Goal: Task Accomplishment & Management: Manage account settings

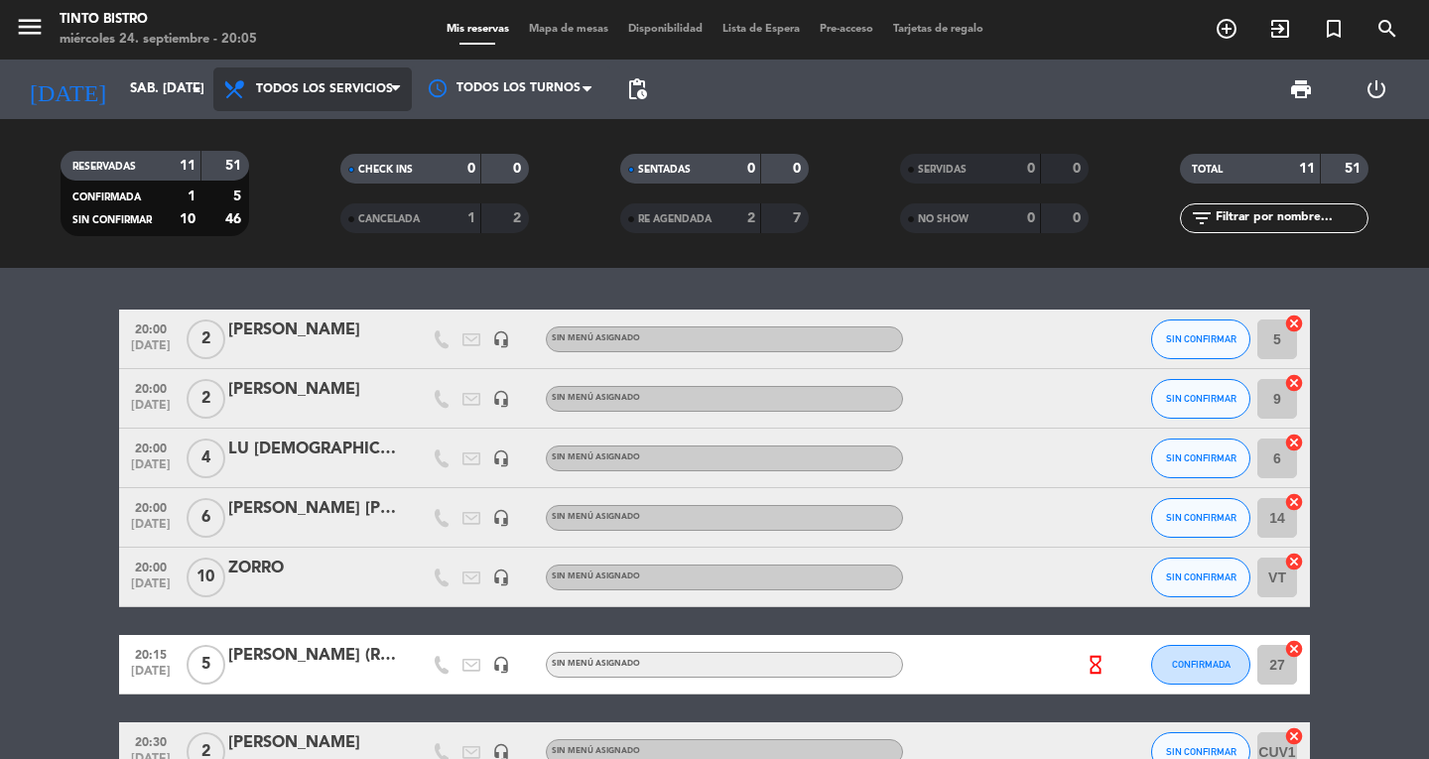
click at [214, 99] on span "Todos los servicios" at bounding box center [312, 89] width 198 height 44
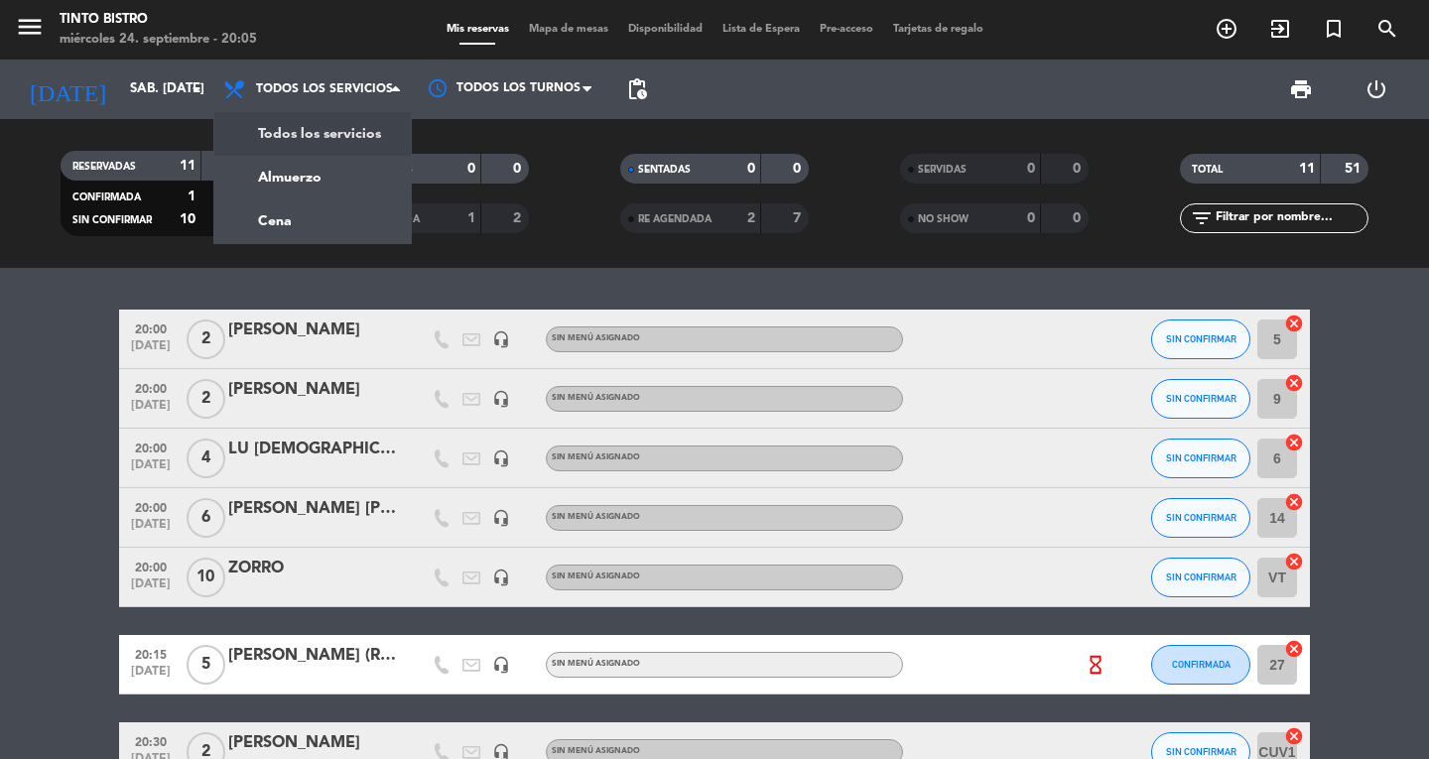
click at [266, 136] on div "menu Tinto Bistro miércoles 24. septiembre - 20:05 Mis reservas Mapa de mesas D…" at bounding box center [714, 134] width 1429 height 268
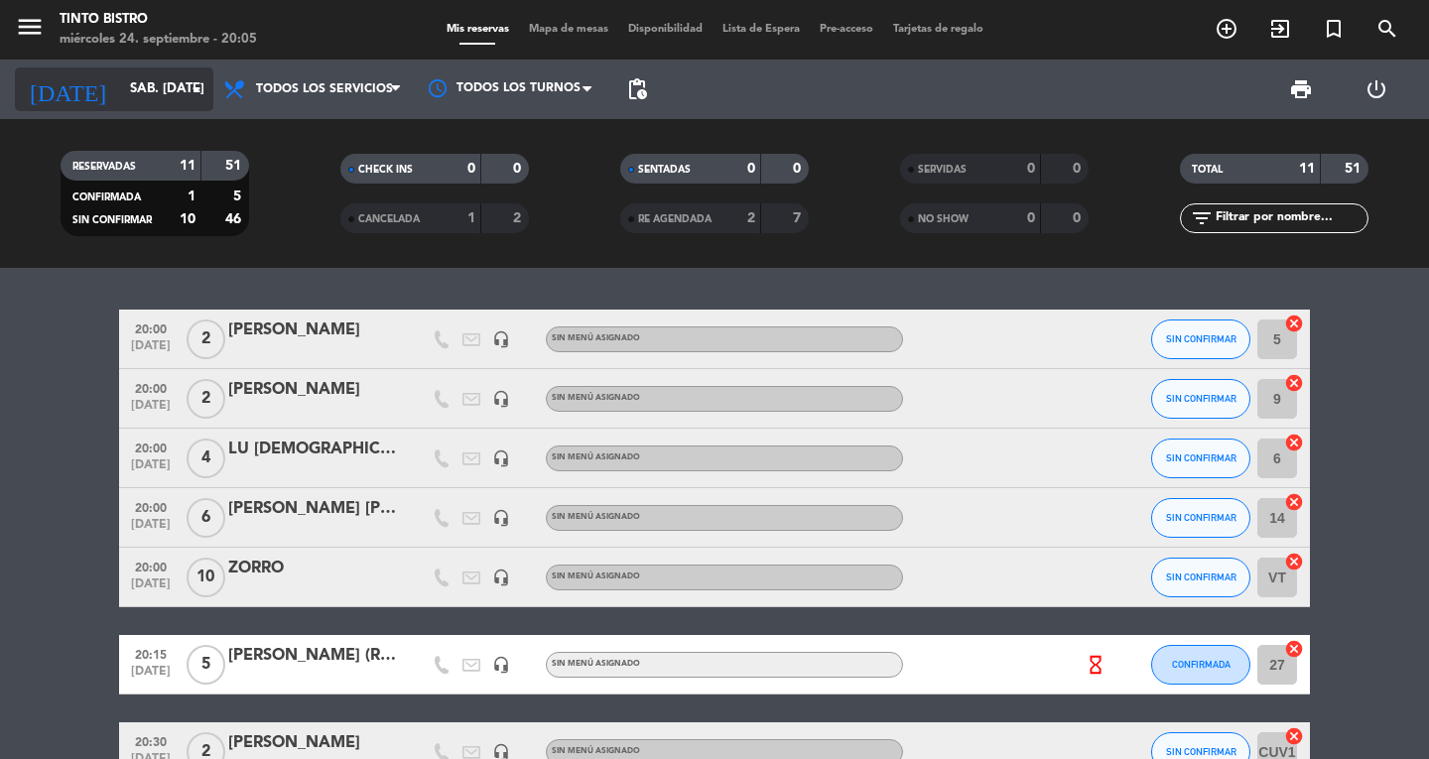
click at [203, 91] on icon "arrow_drop_down" at bounding box center [197, 89] width 24 height 24
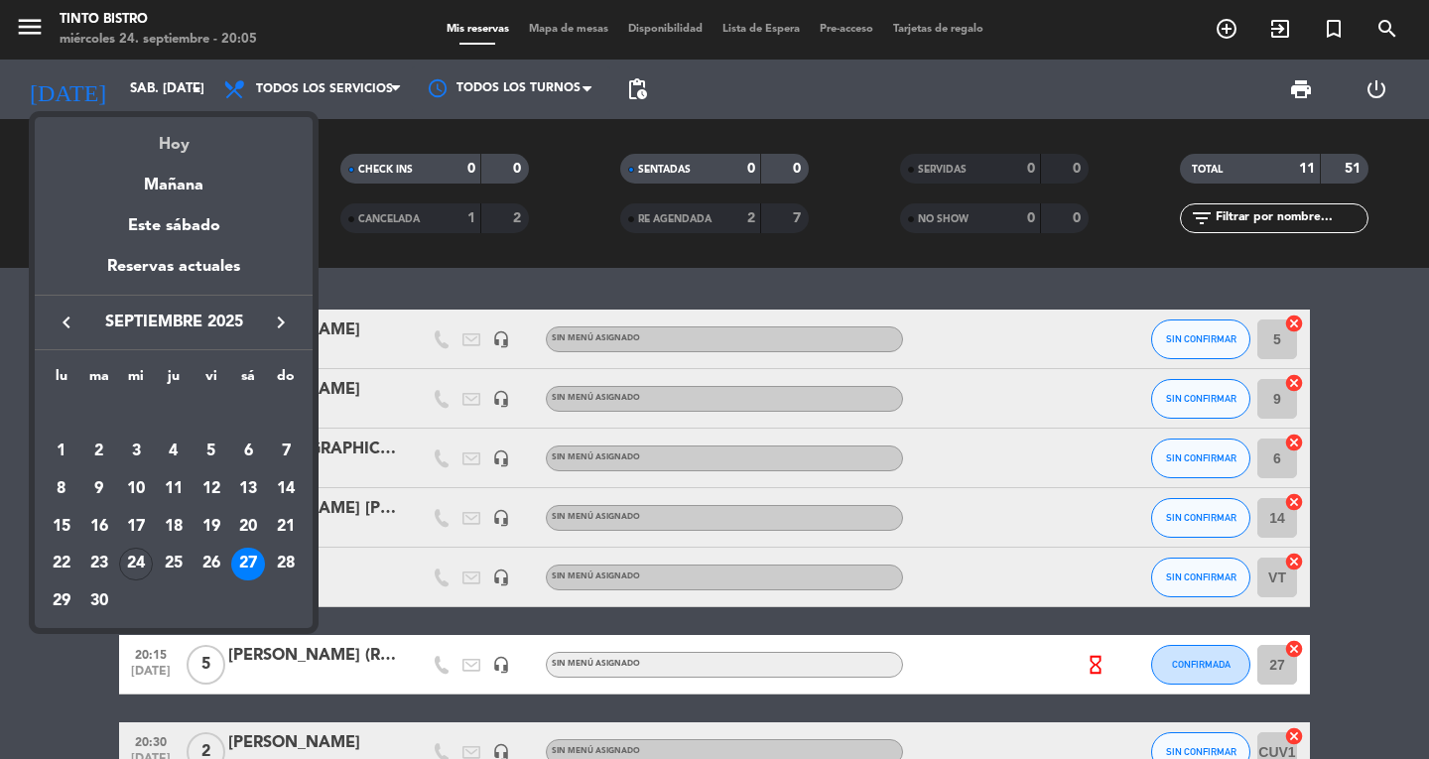
click at [181, 146] on div "Hoy" at bounding box center [174, 137] width 278 height 41
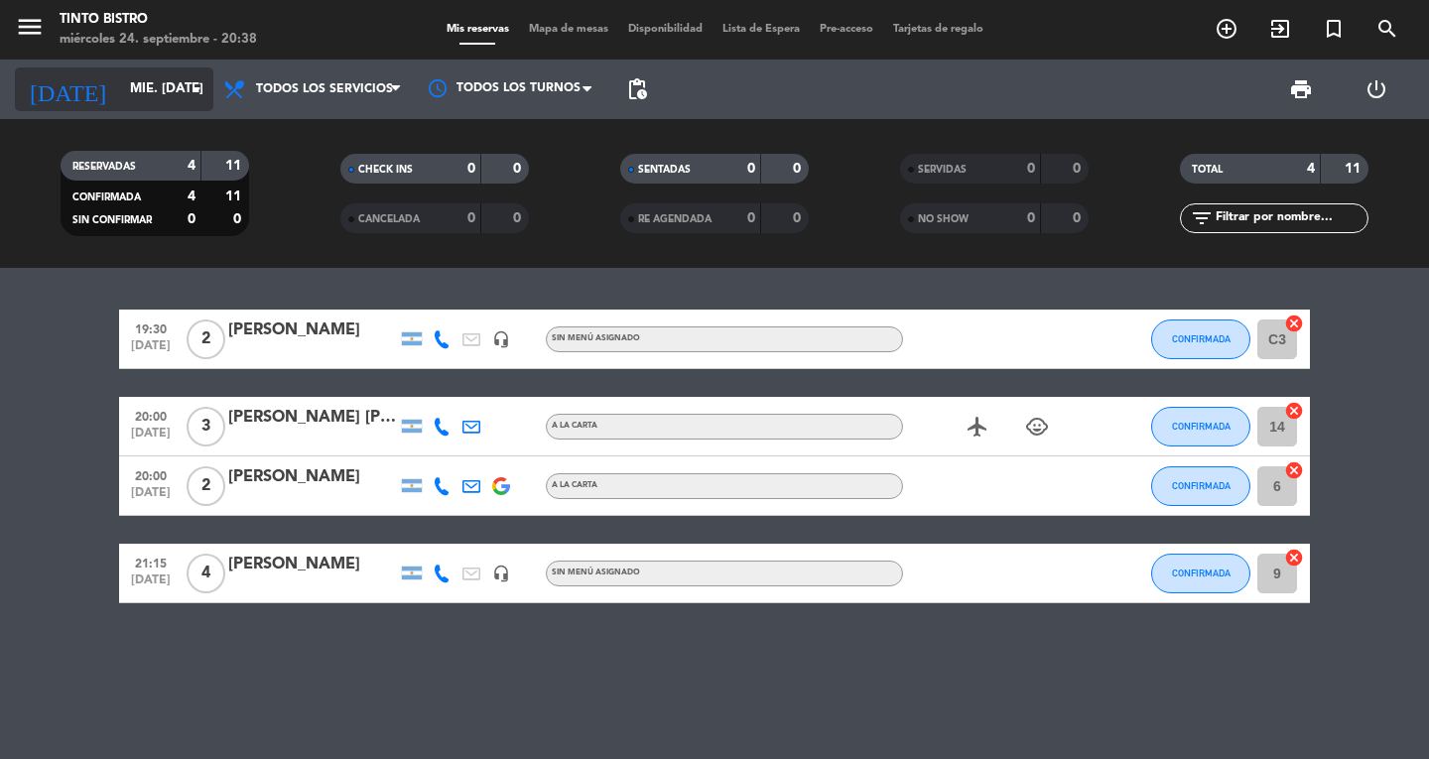
click at [181, 90] on input "mié. [DATE]" at bounding box center [207, 89] width 175 height 36
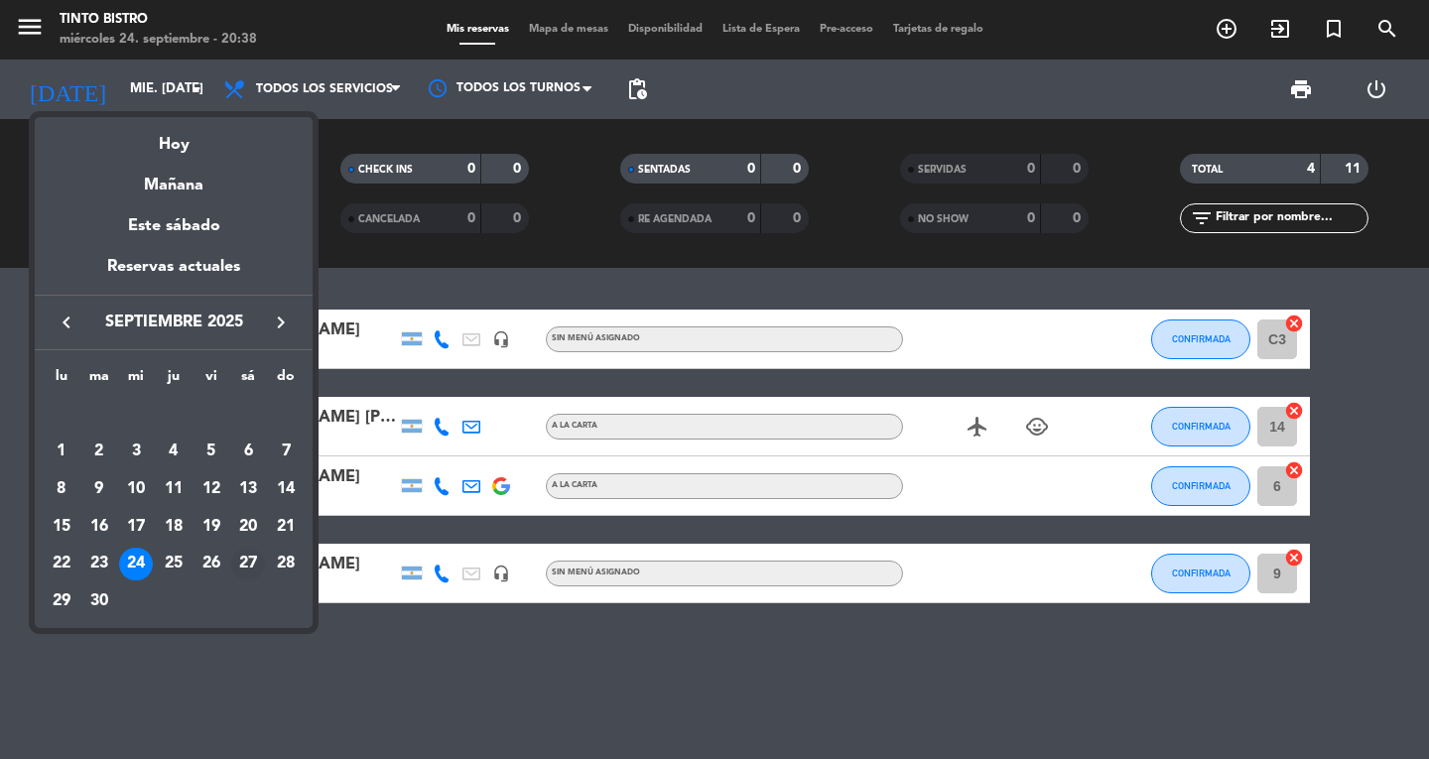
click at [249, 556] on div "27" at bounding box center [248, 565] width 34 height 34
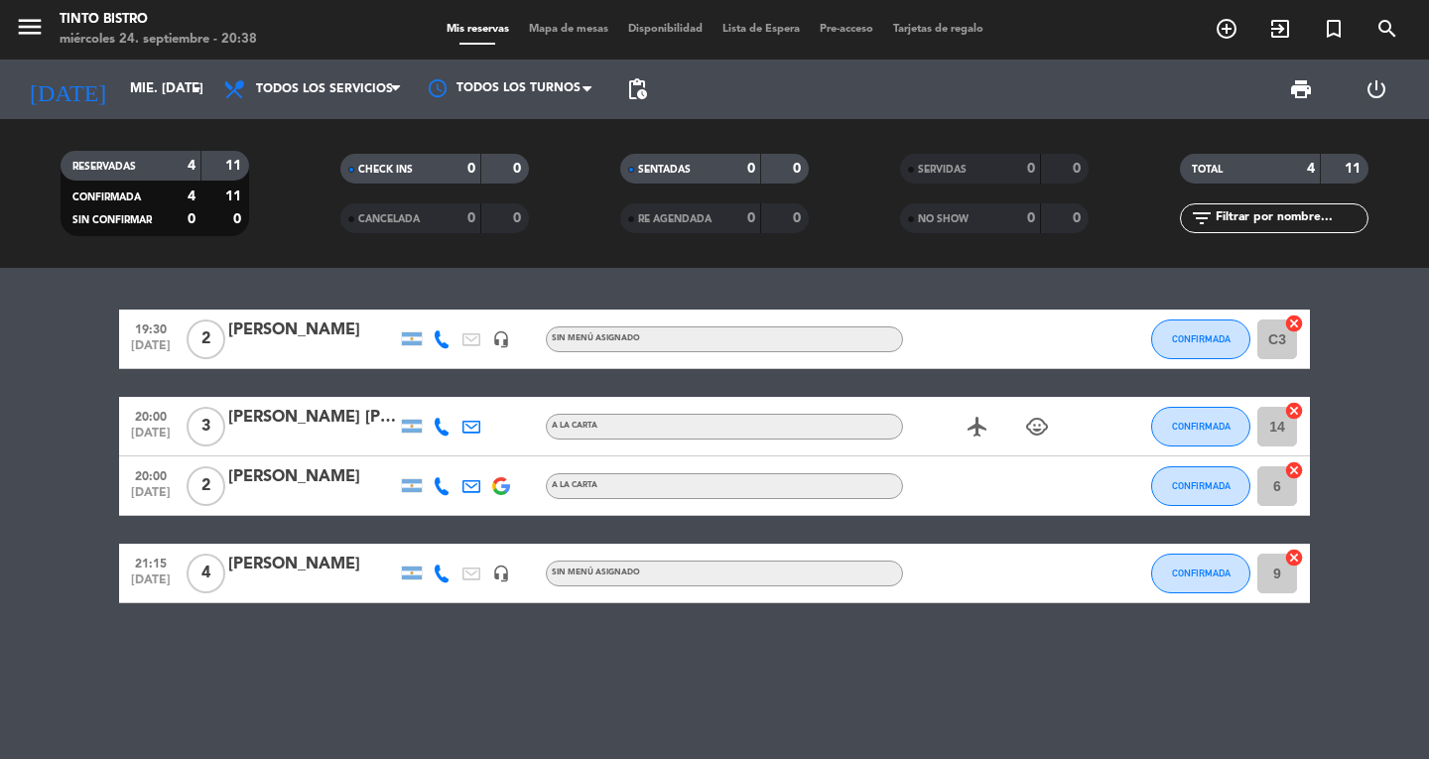
type input "sáb. [DATE]"
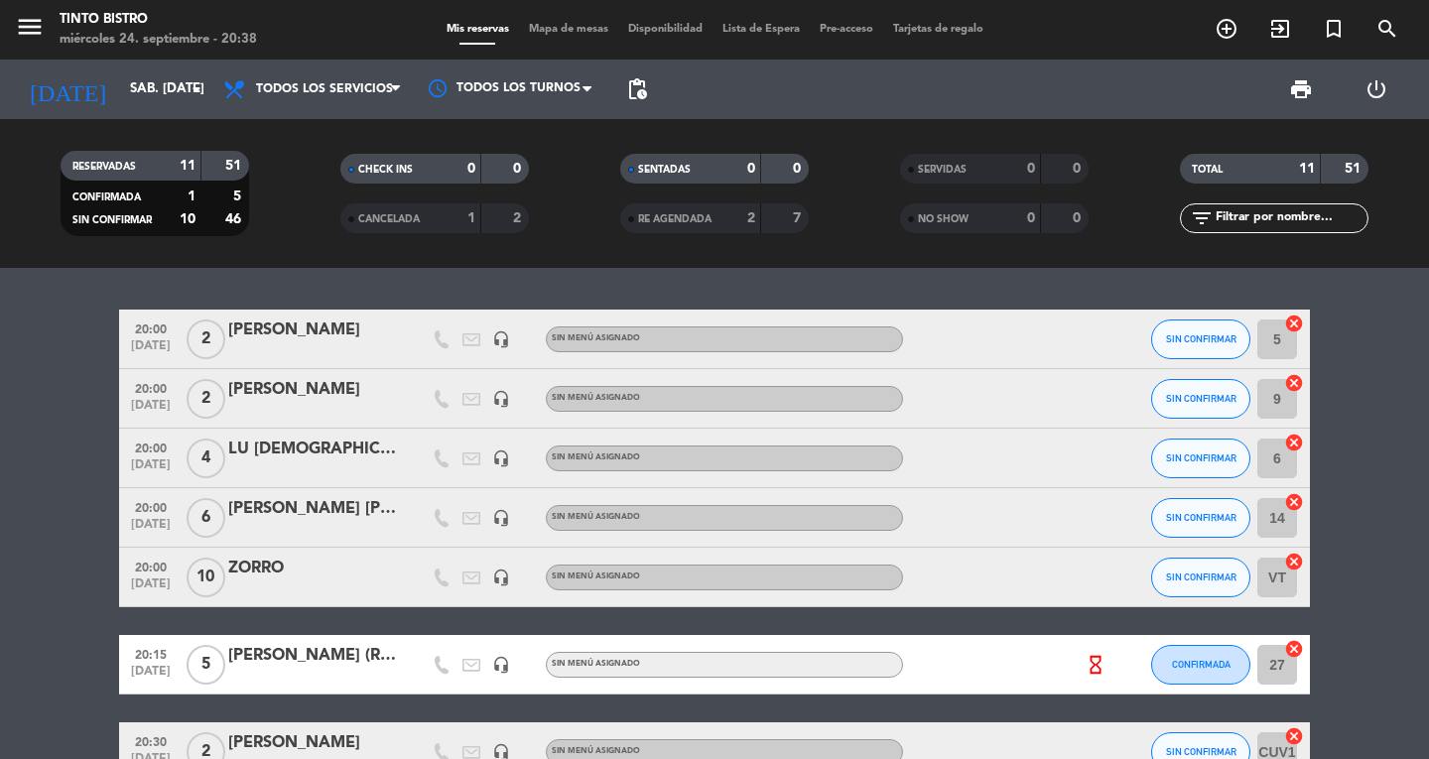
click at [1335, 310] on bookings-row "20:00 [DATE] 2 [PERSON_NAME] headset_mic Sin menú asignado SIN CONFIRMAR 5 canc…" at bounding box center [714, 679] width 1429 height 738
click at [1232, 27] on icon "add_circle_outline" at bounding box center [1227, 29] width 24 height 24
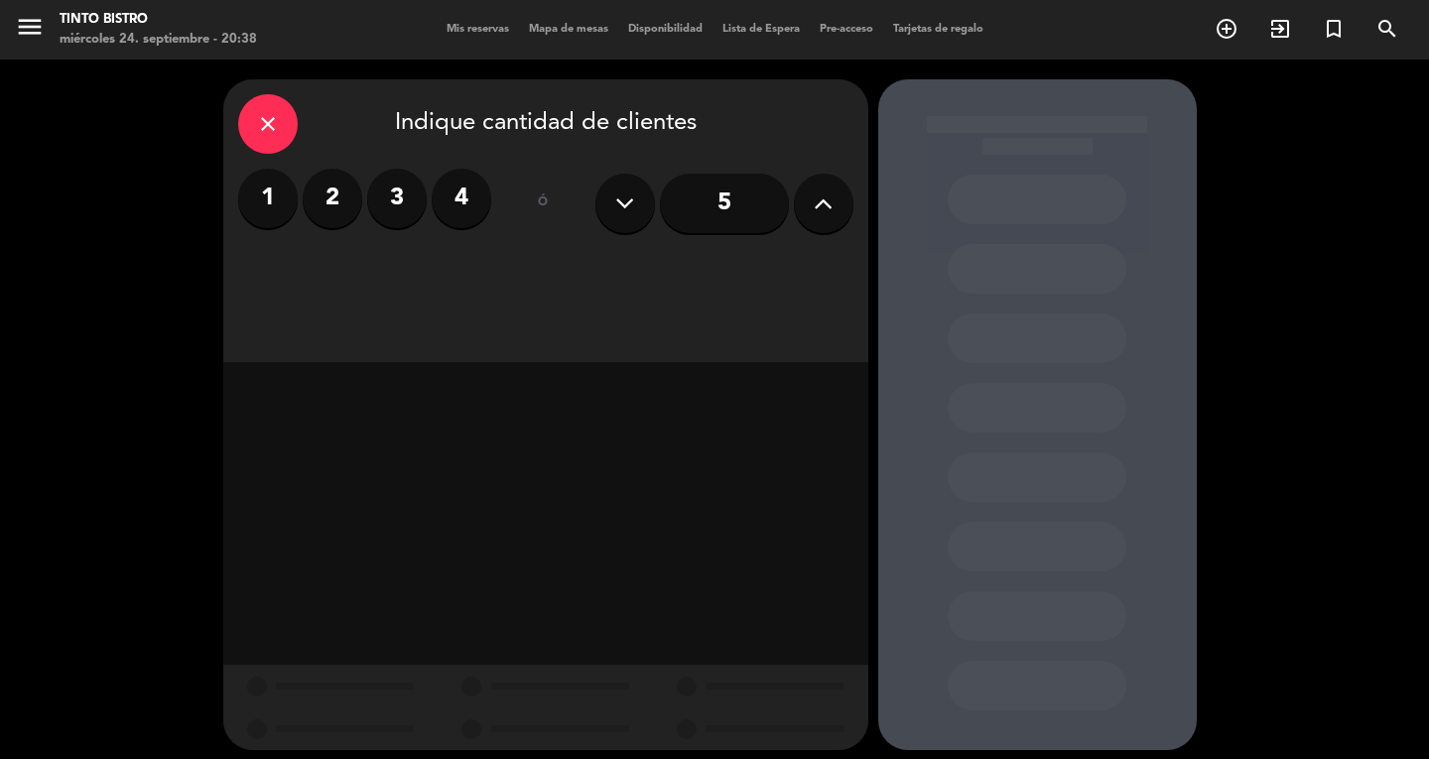
click at [335, 193] on label "2" at bounding box center [333, 199] width 60 height 60
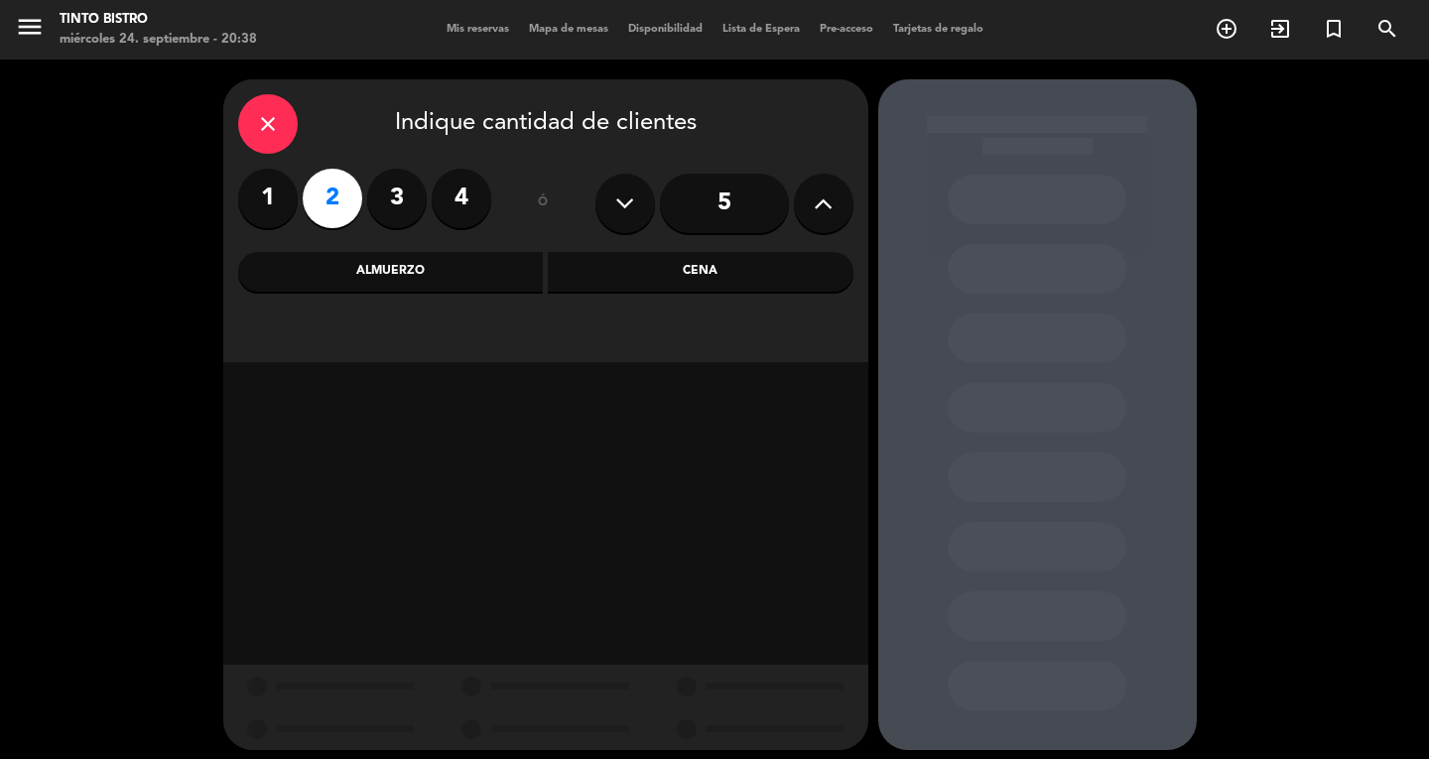
click at [711, 270] on div "Cena" at bounding box center [701, 272] width 306 height 40
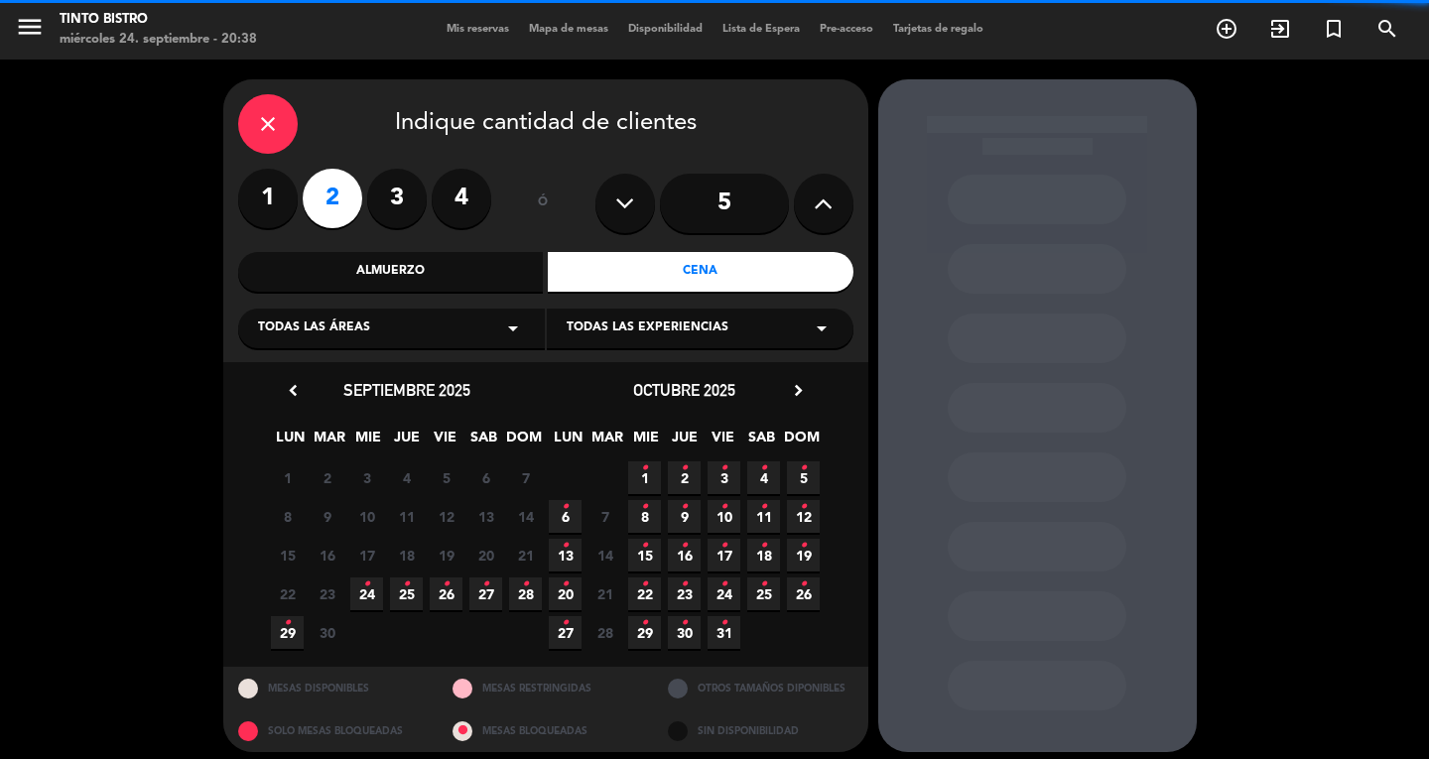
click at [402, 315] on div "Todas las áreas arrow_drop_down" at bounding box center [391, 329] width 307 height 40
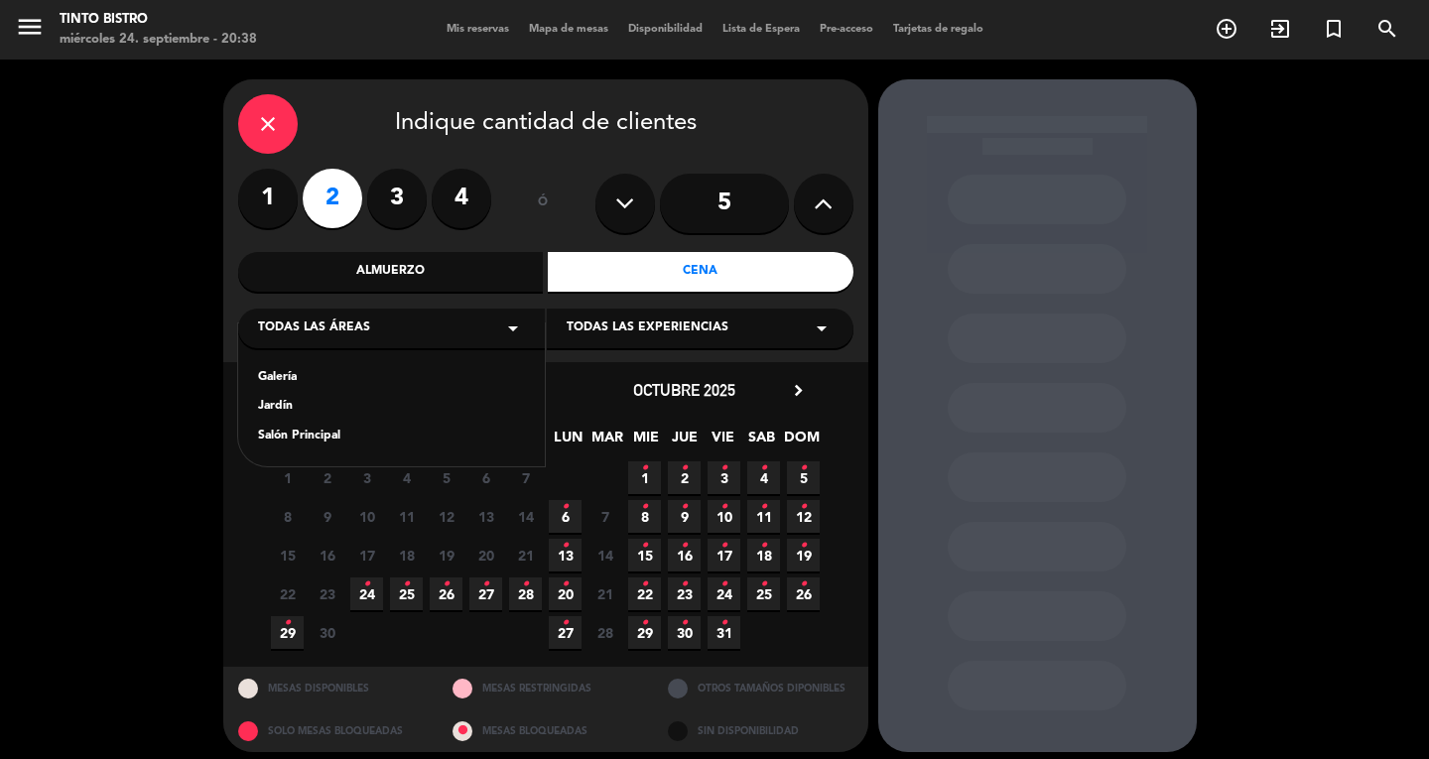
drag, startPoint x: 300, startPoint y: 381, endPoint x: 327, endPoint y: 440, distance: 64.8
click at [327, 440] on div "Galería Jardín Salón Principal" at bounding box center [391, 395] width 307 height 143
click at [327, 440] on div "Salón Principal" at bounding box center [391, 437] width 267 height 20
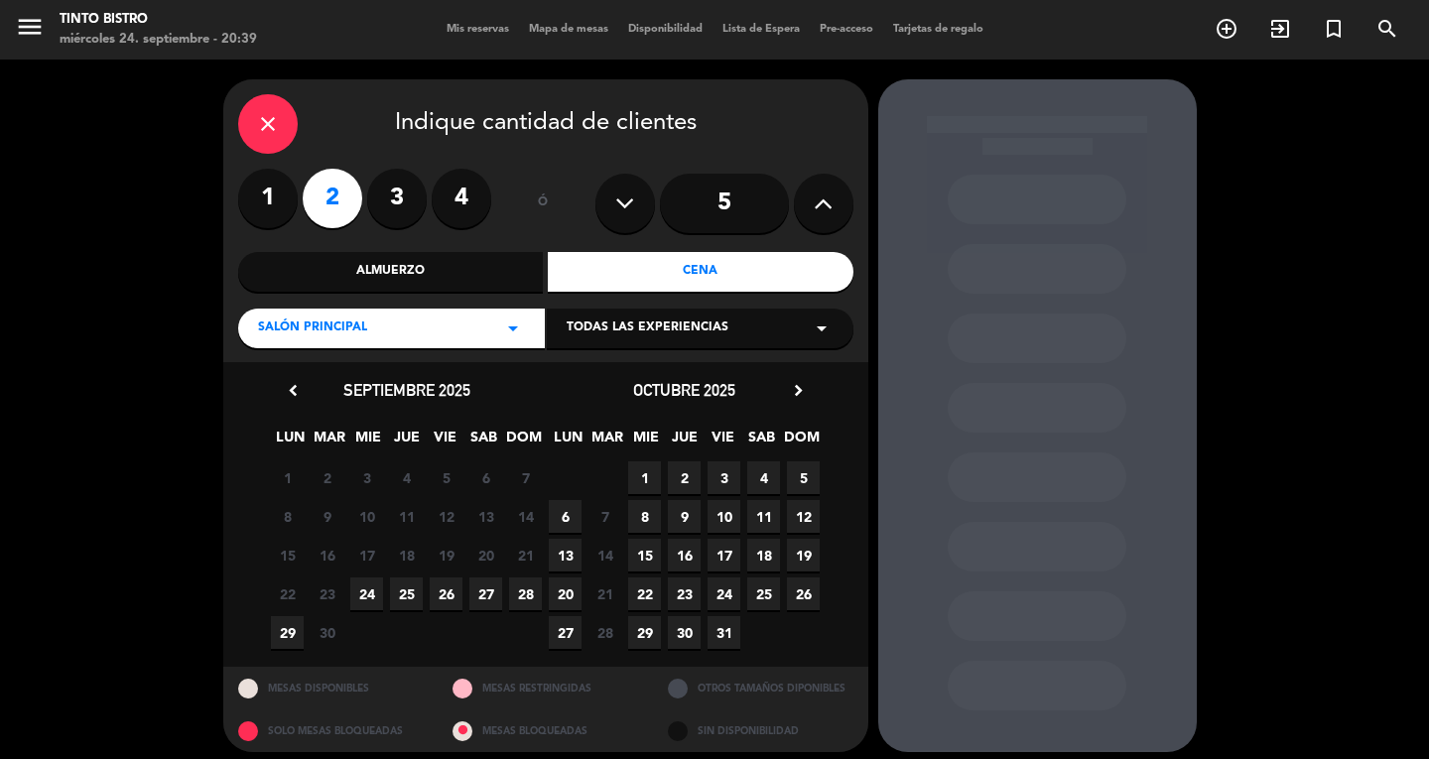
click at [482, 596] on span "27" at bounding box center [485, 594] width 33 height 33
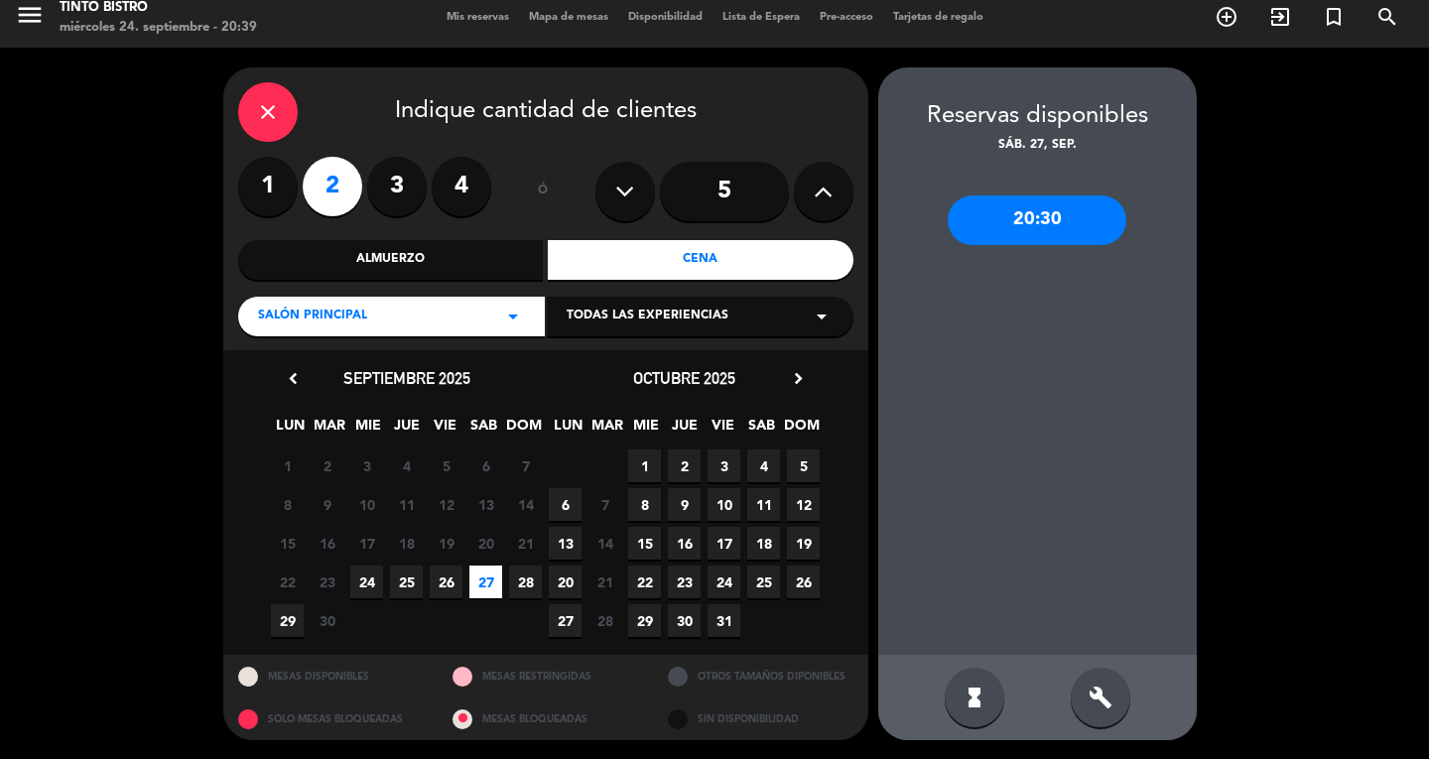
click at [1100, 713] on div "build" at bounding box center [1101, 698] width 60 height 60
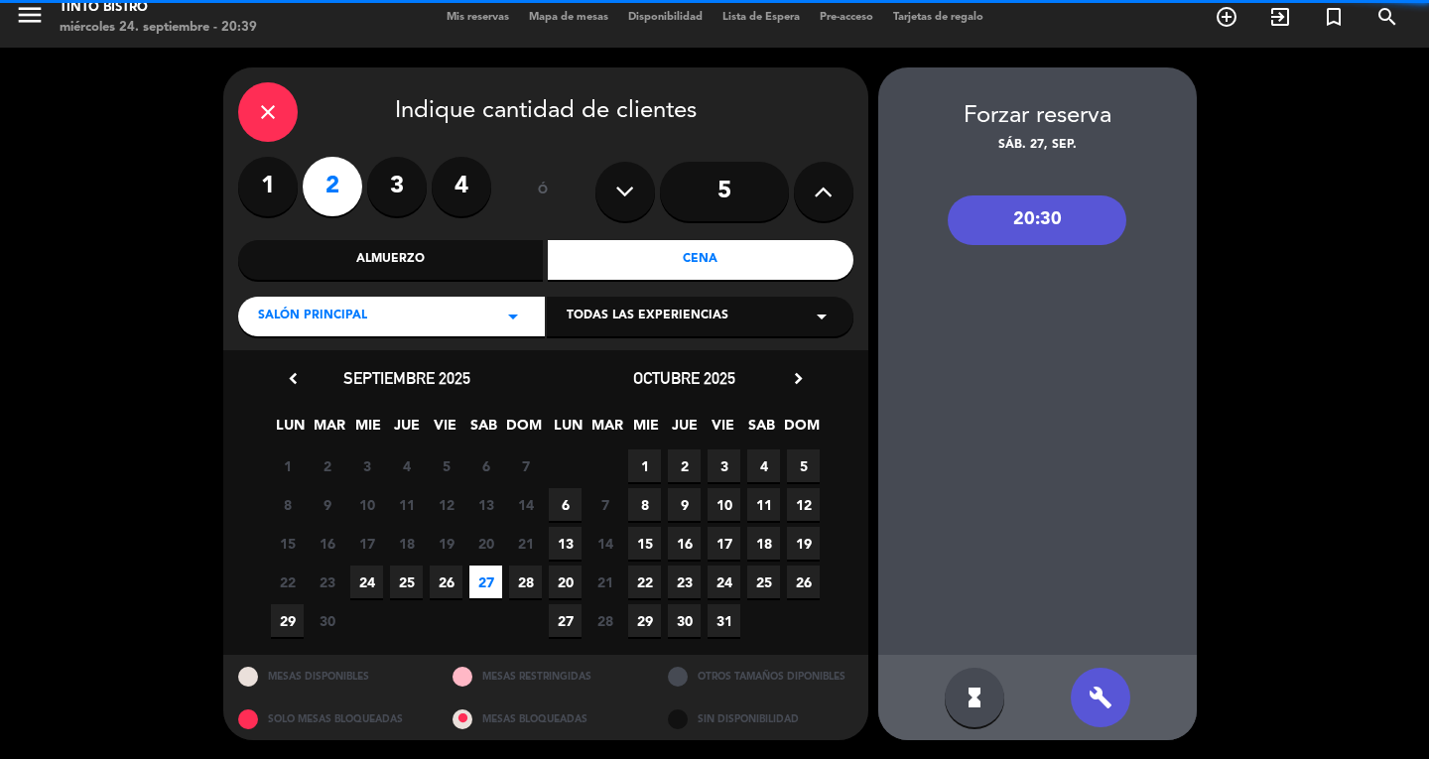
click at [1100, 713] on div "build" at bounding box center [1101, 698] width 60 height 60
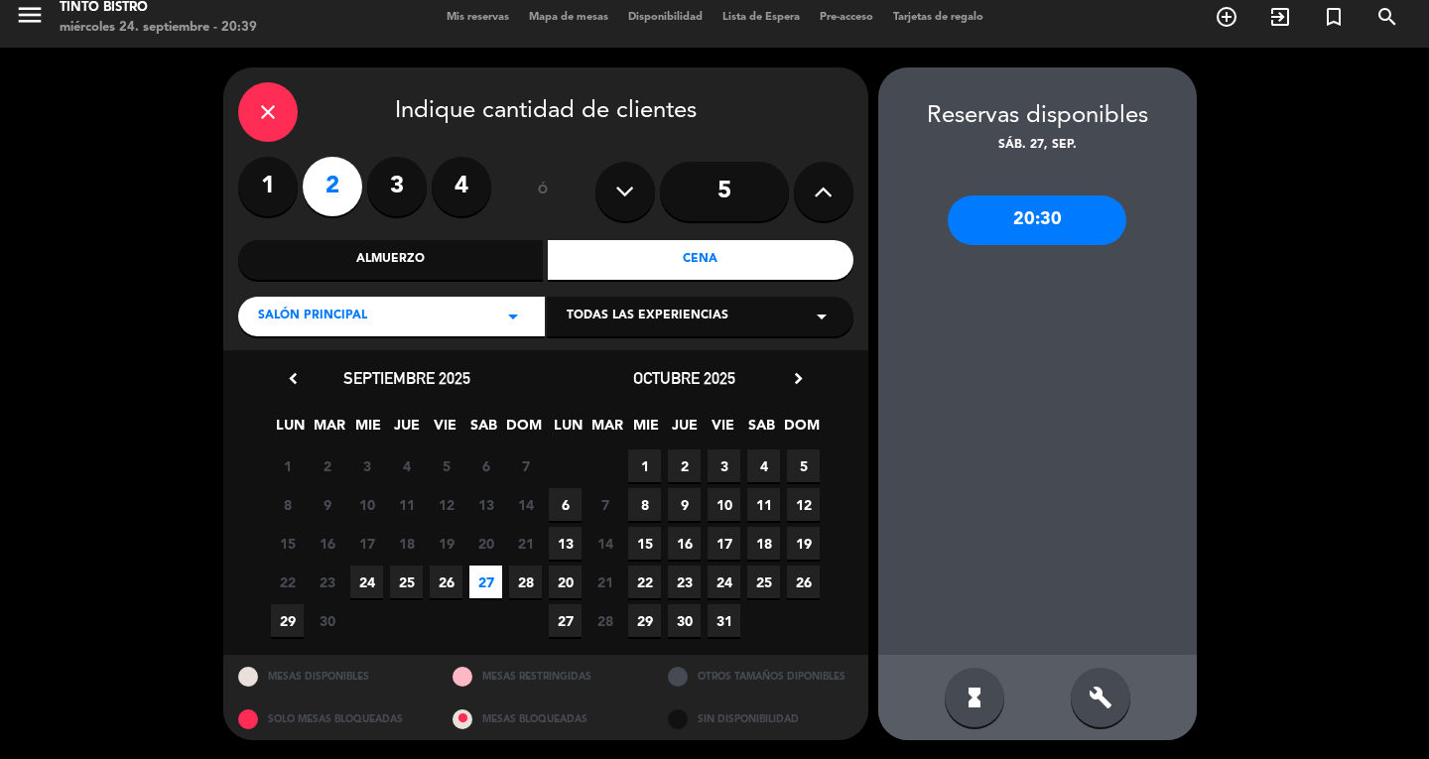
click at [1036, 205] on div "20:30" at bounding box center [1037, 220] width 179 height 50
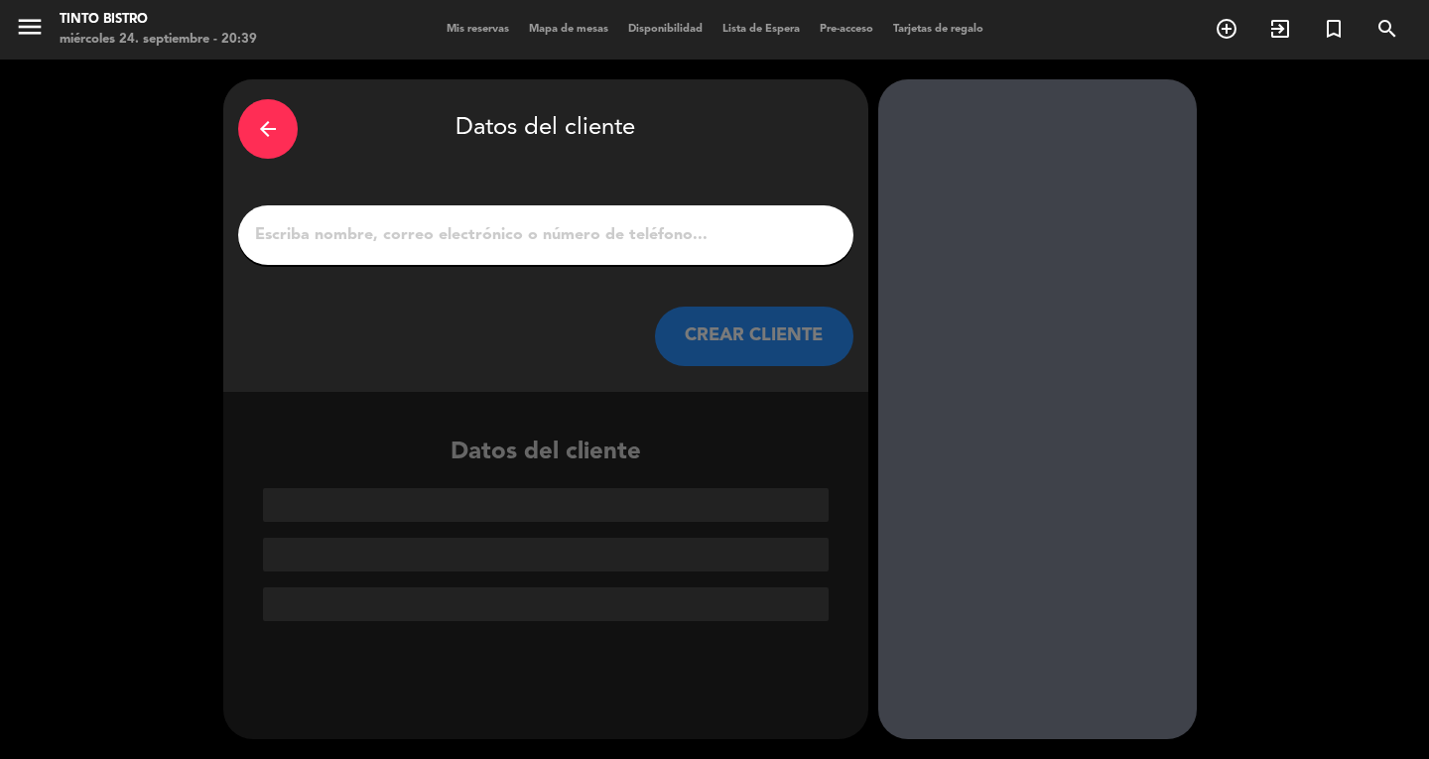
click at [671, 235] on input "1" at bounding box center [545, 235] width 585 height 28
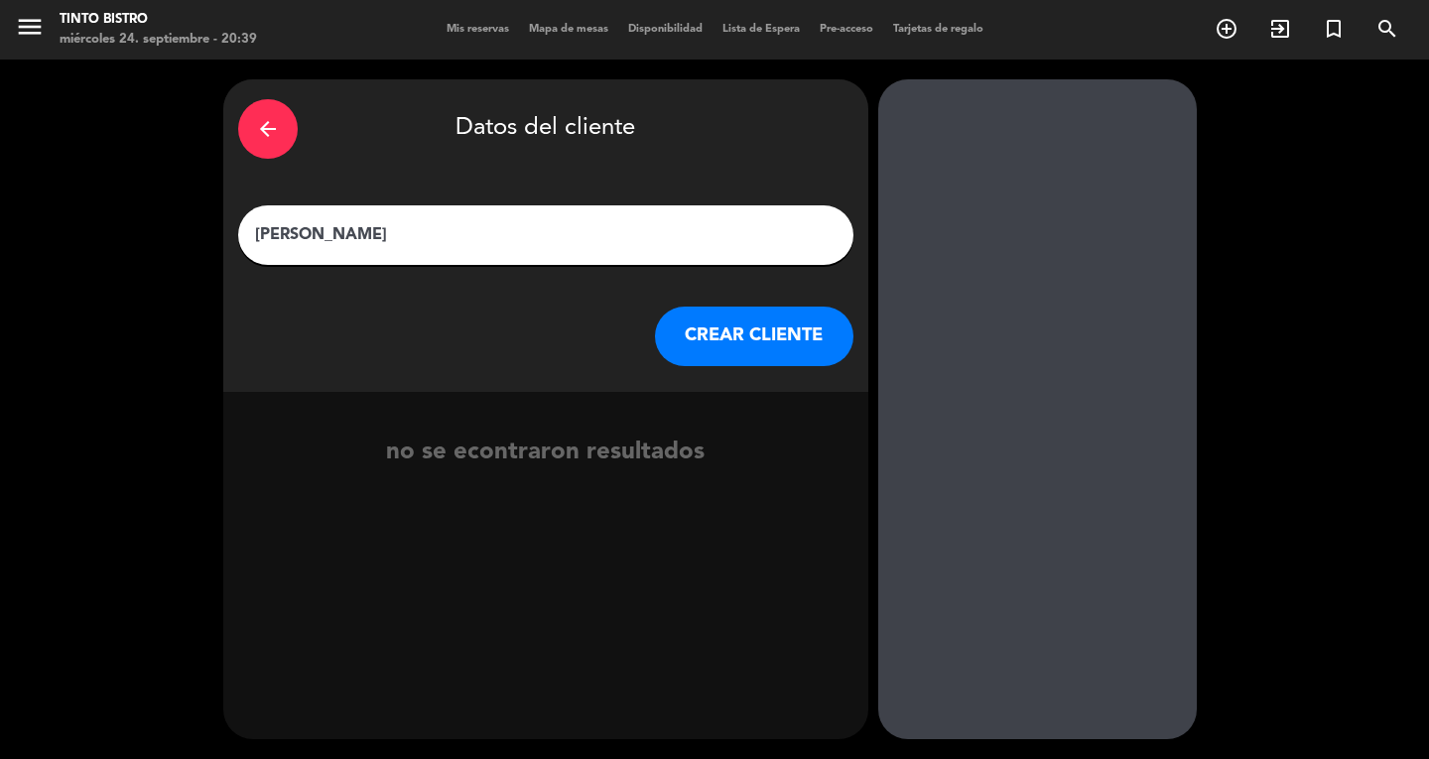
type input "[PERSON_NAME]"
click at [782, 324] on button "CREAR CLIENTE" at bounding box center [754, 337] width 198 height 60
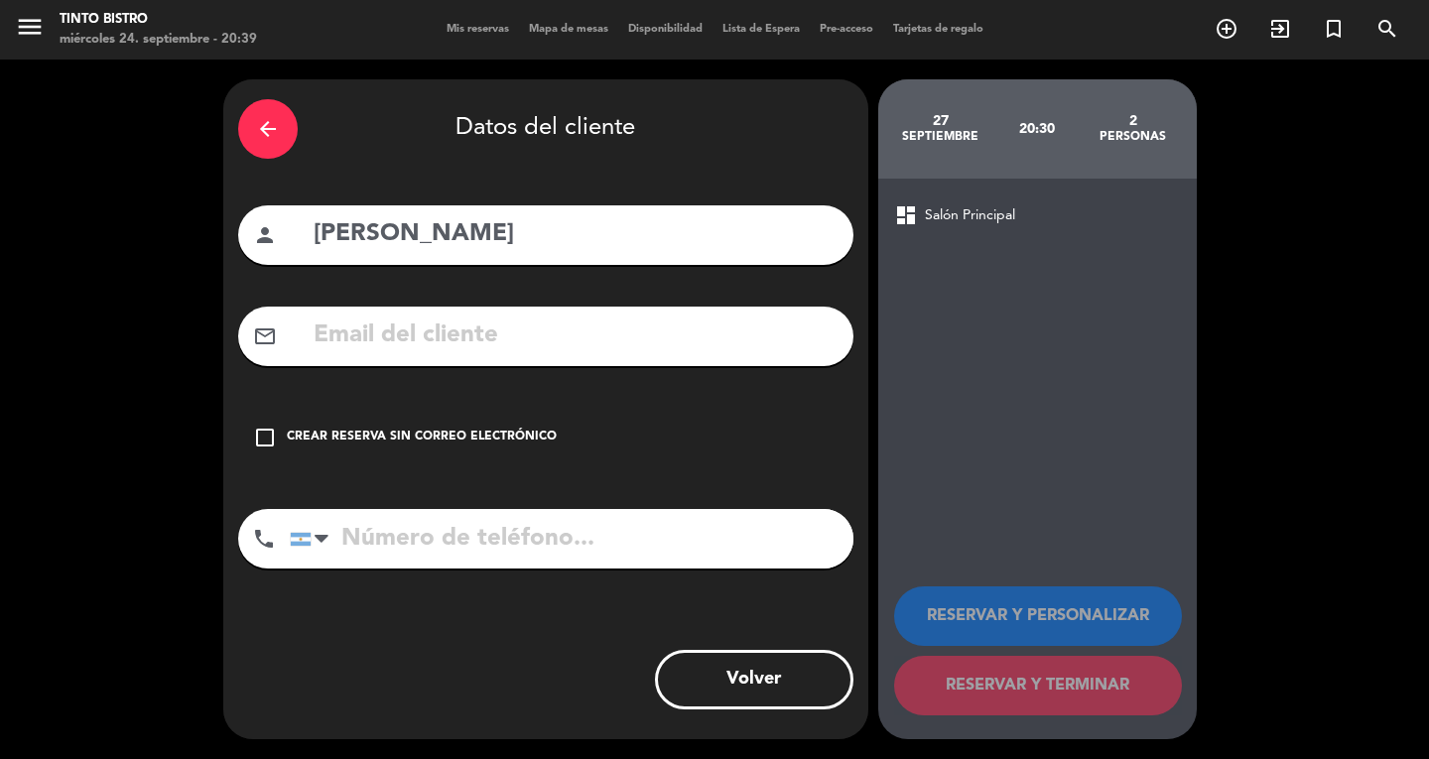
click at [399, 322] on input "text" at bounding box center [575, 336] width 527 height 41
click at [257, 441] on icon "check_box_outline_blank" at bounding box center [265, 438] width 24 height 24
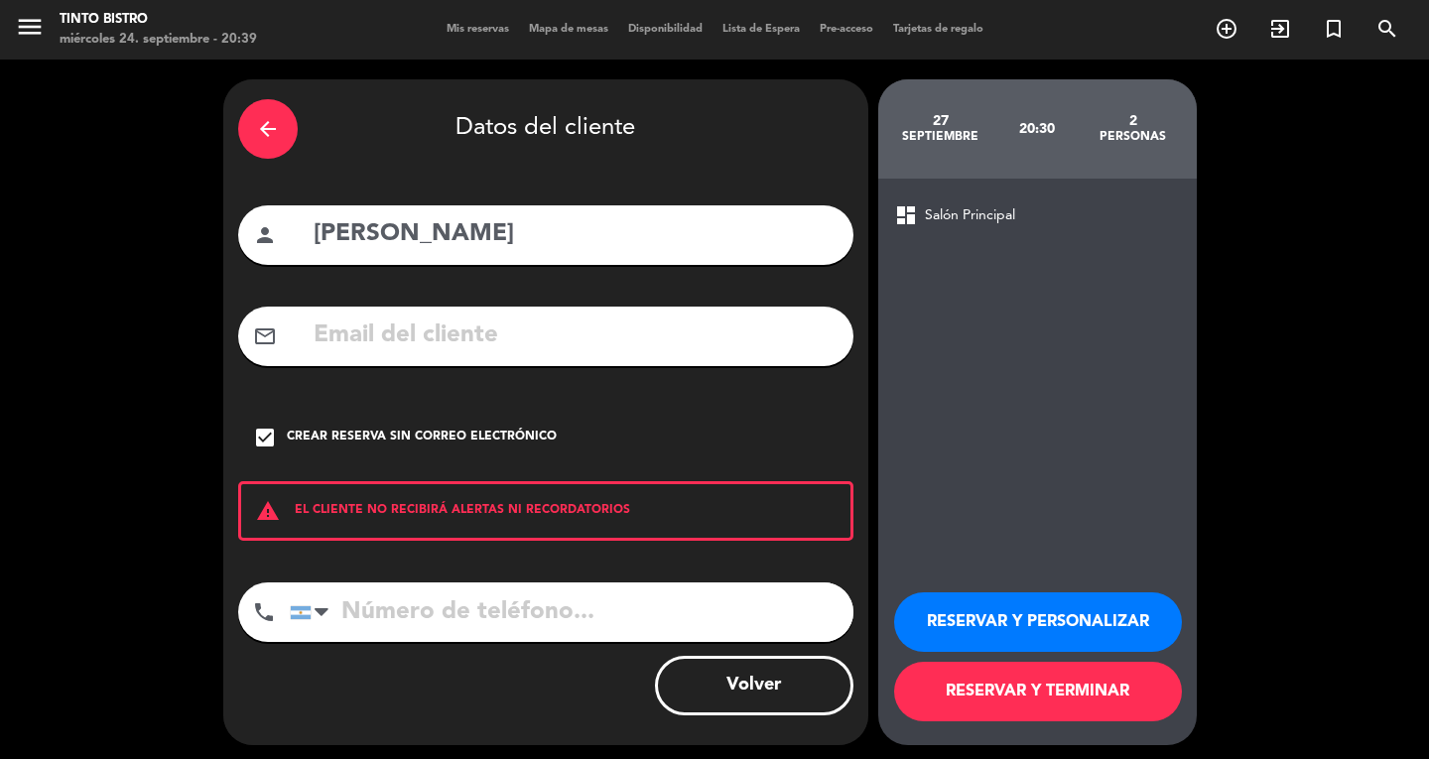
click at [1007, 705] on button "RESERVAR Y TERMINAR" at bounding box center [1038, 692] width 288 height 60
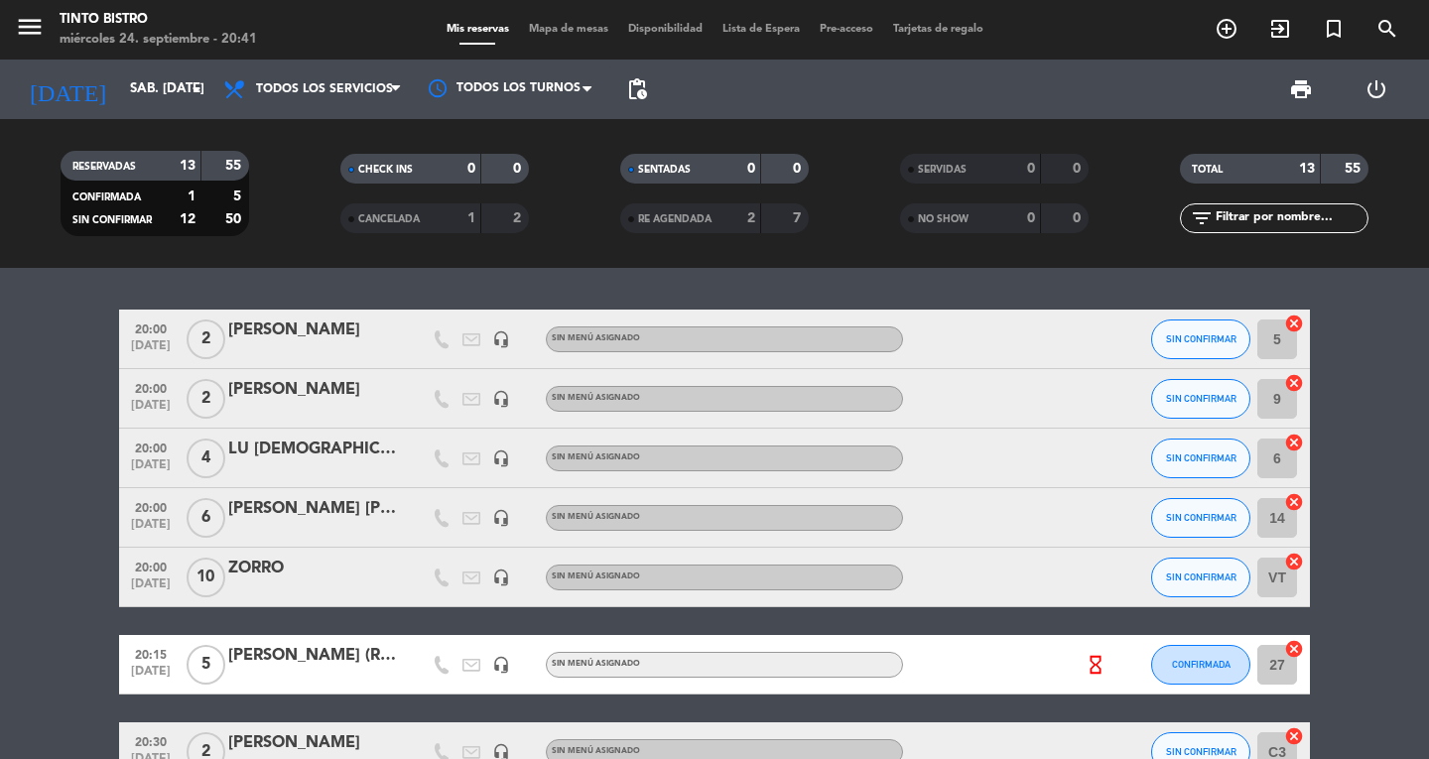
drag, startPoint x: 611, startPoint y: 568, endPoint x: 619, endPoint y: 686, distance: 118.4
click at [1232, 22] on icon "add_circle_outline" at bounding box center [1227, 29] width 24 height 24
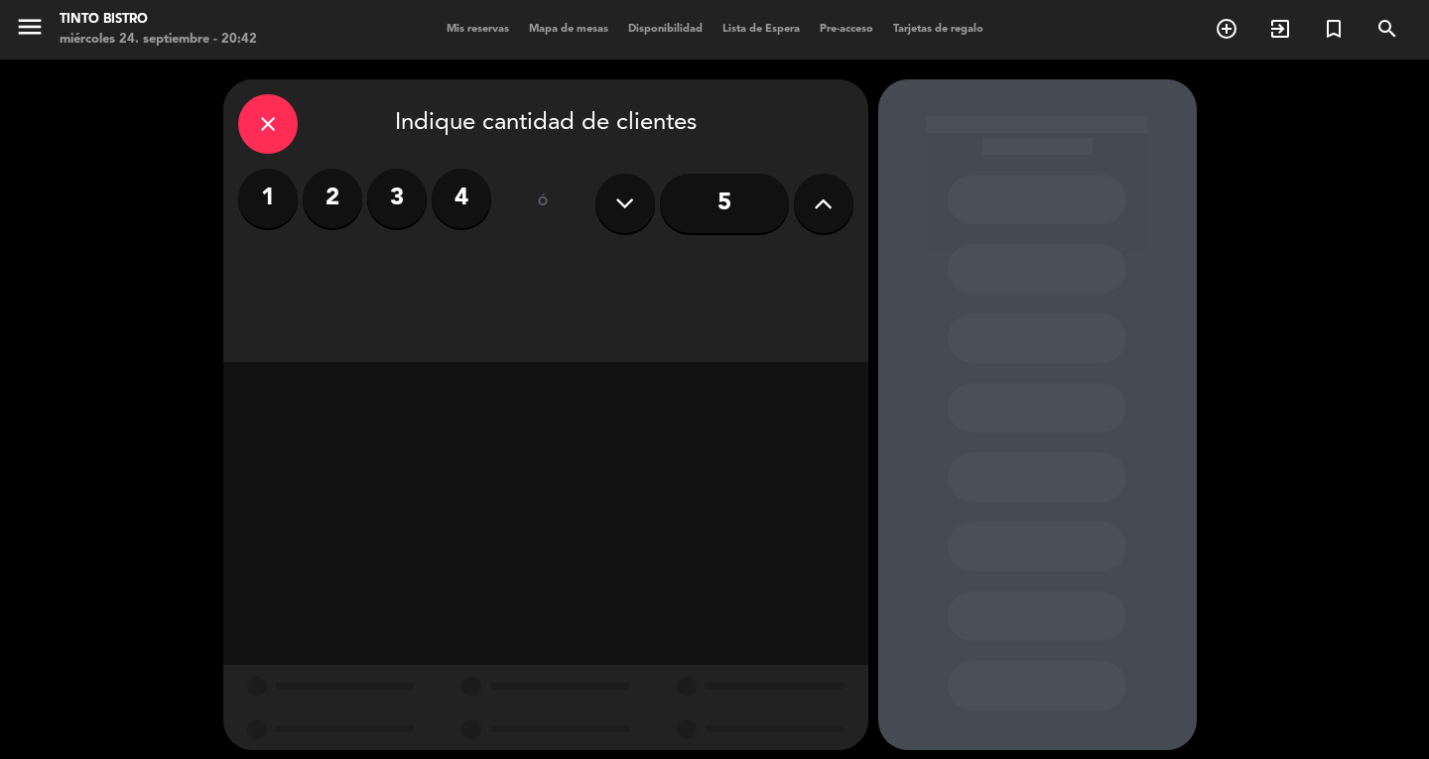
click at [824, 196] on icon at bounding box center [823, 204] width 19 height 30
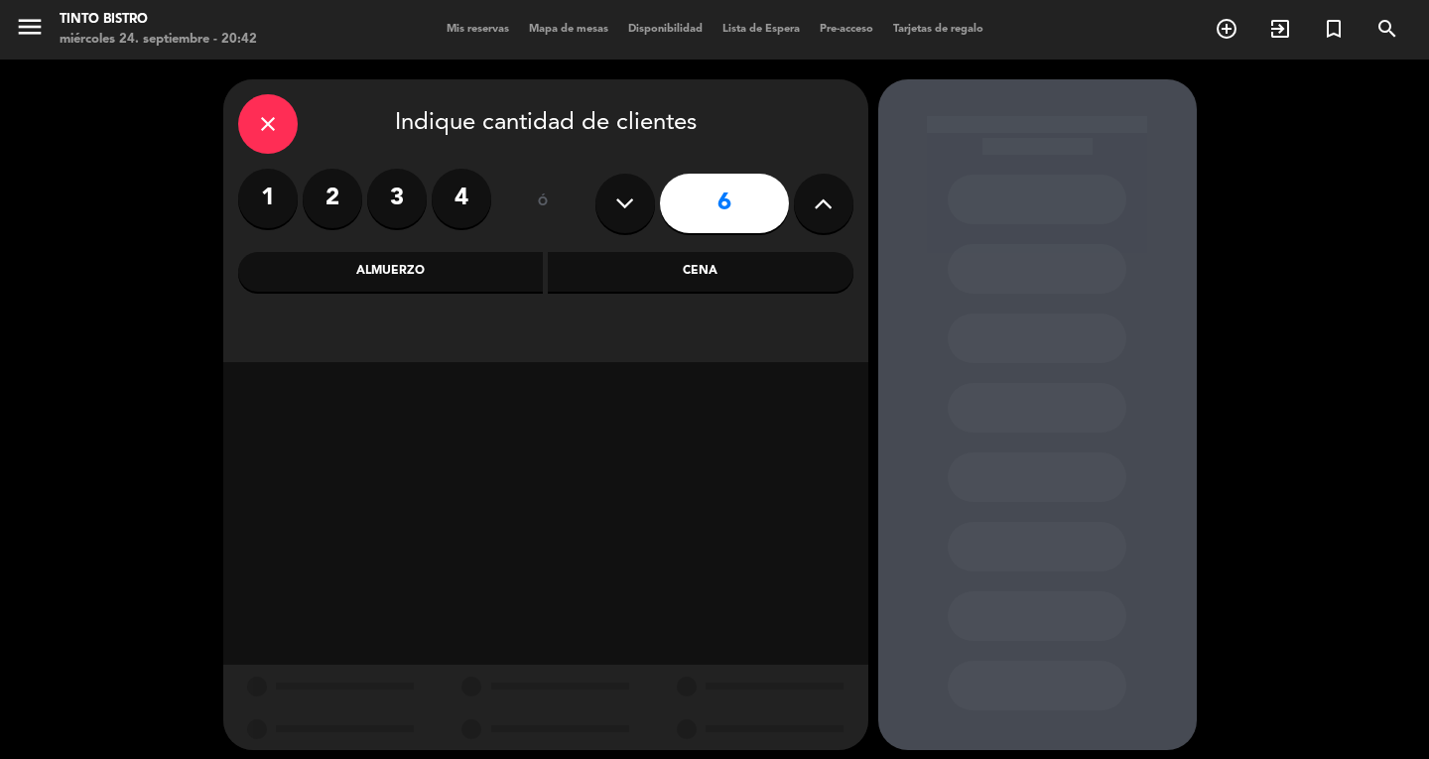
click at [824, 196] on icon at bounding box center [823, 204] width 19 height 30
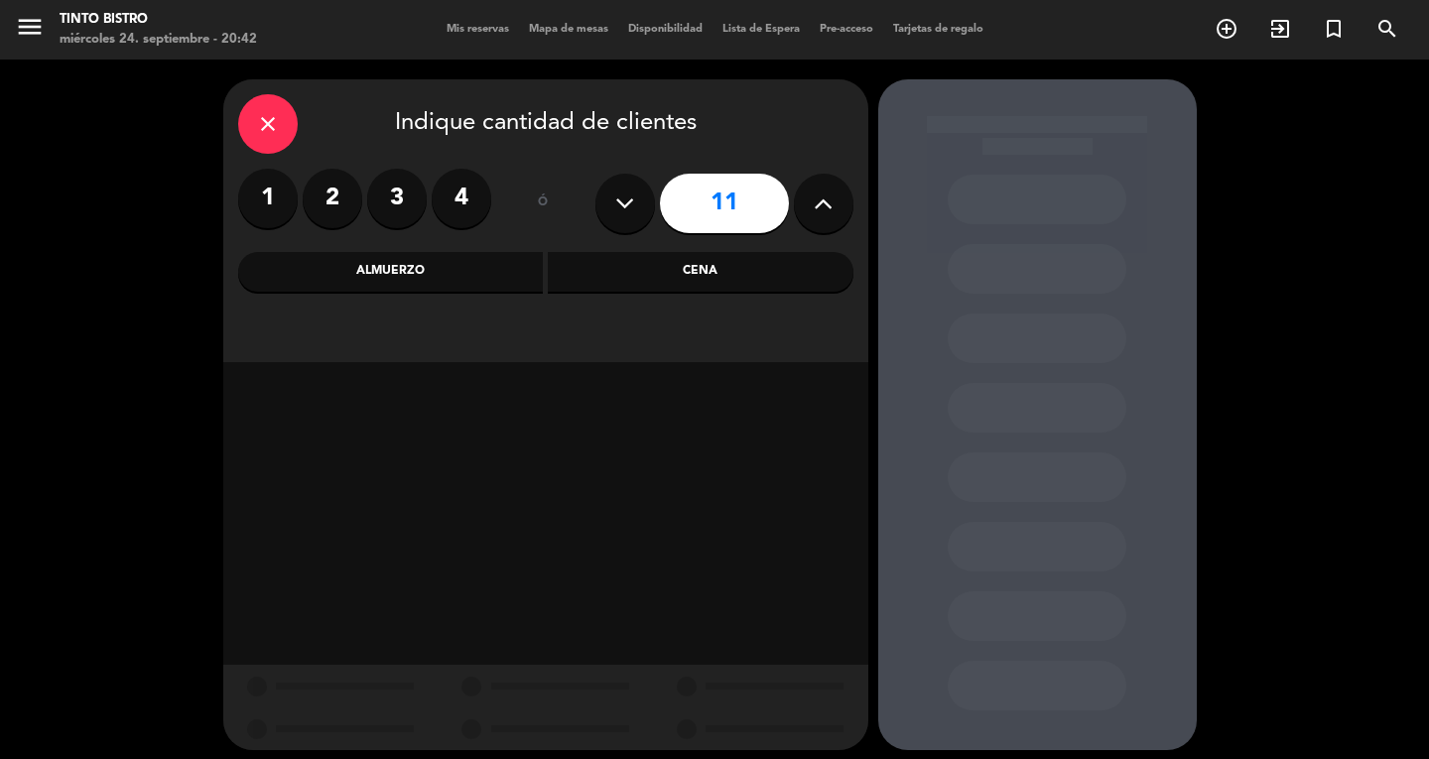
click at [824, 196] on icon at bounding box center [823, 204] width 19 height 30
click at [815, 212] on icon at bounding box center [823, 204] width 19 height 30
type input "14"
click at [694, 277] on div "Cena" at bounding box center [701, 272] width 306 height 40
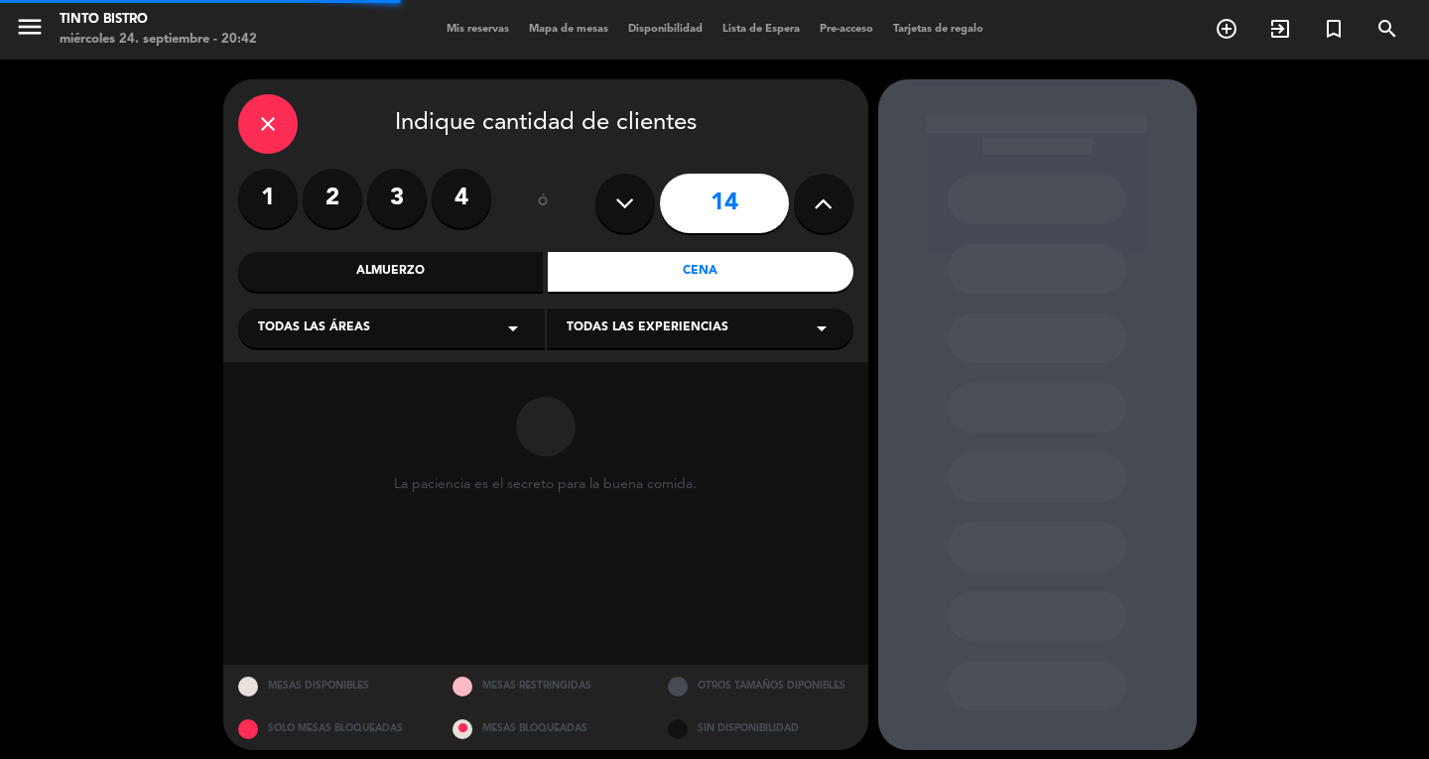
click at [434, 336] on div "Todas las áreas arrow_drop_down" at bounding box center [391, 329] width 307 height 40
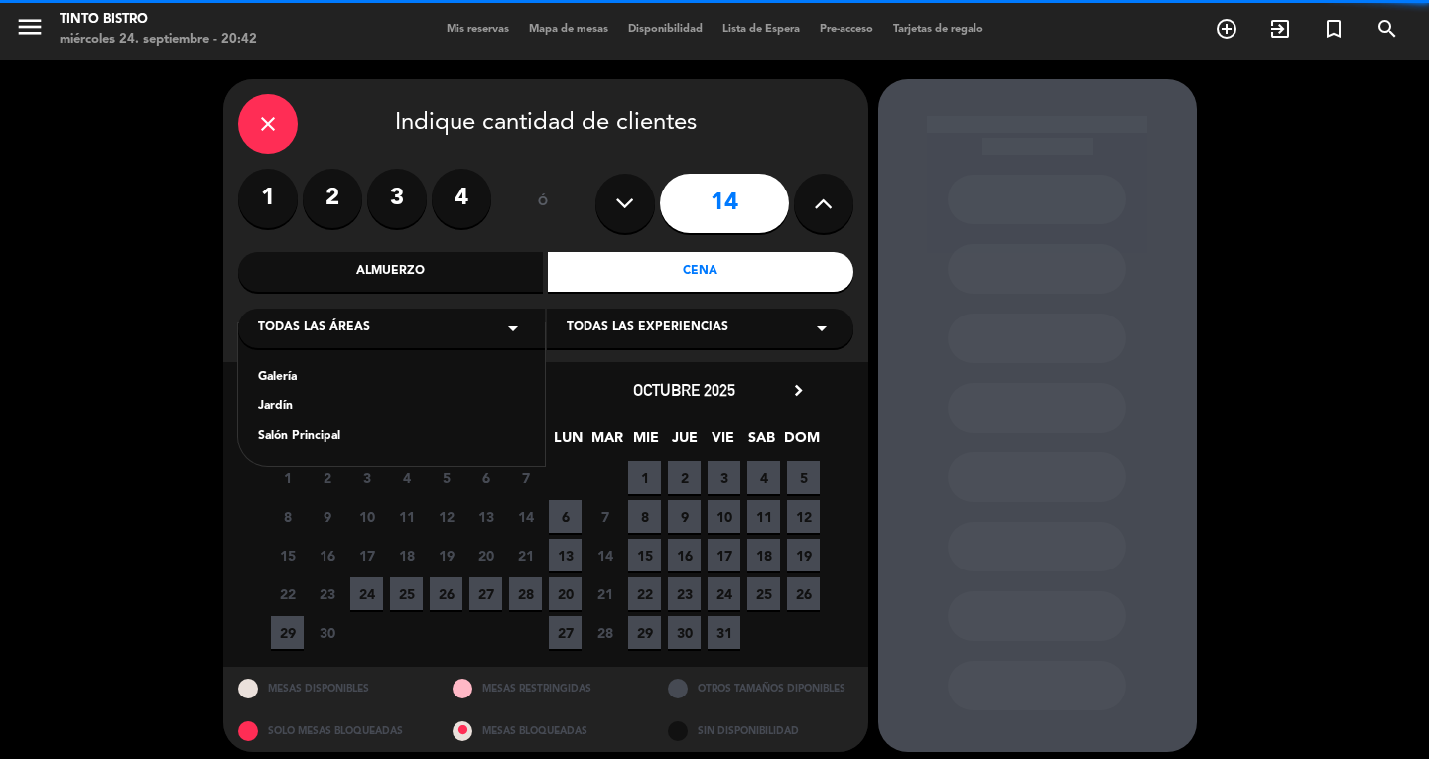
click at [313, 379] on div "Galería" at bounding box center [391, 378] width 267 height 20
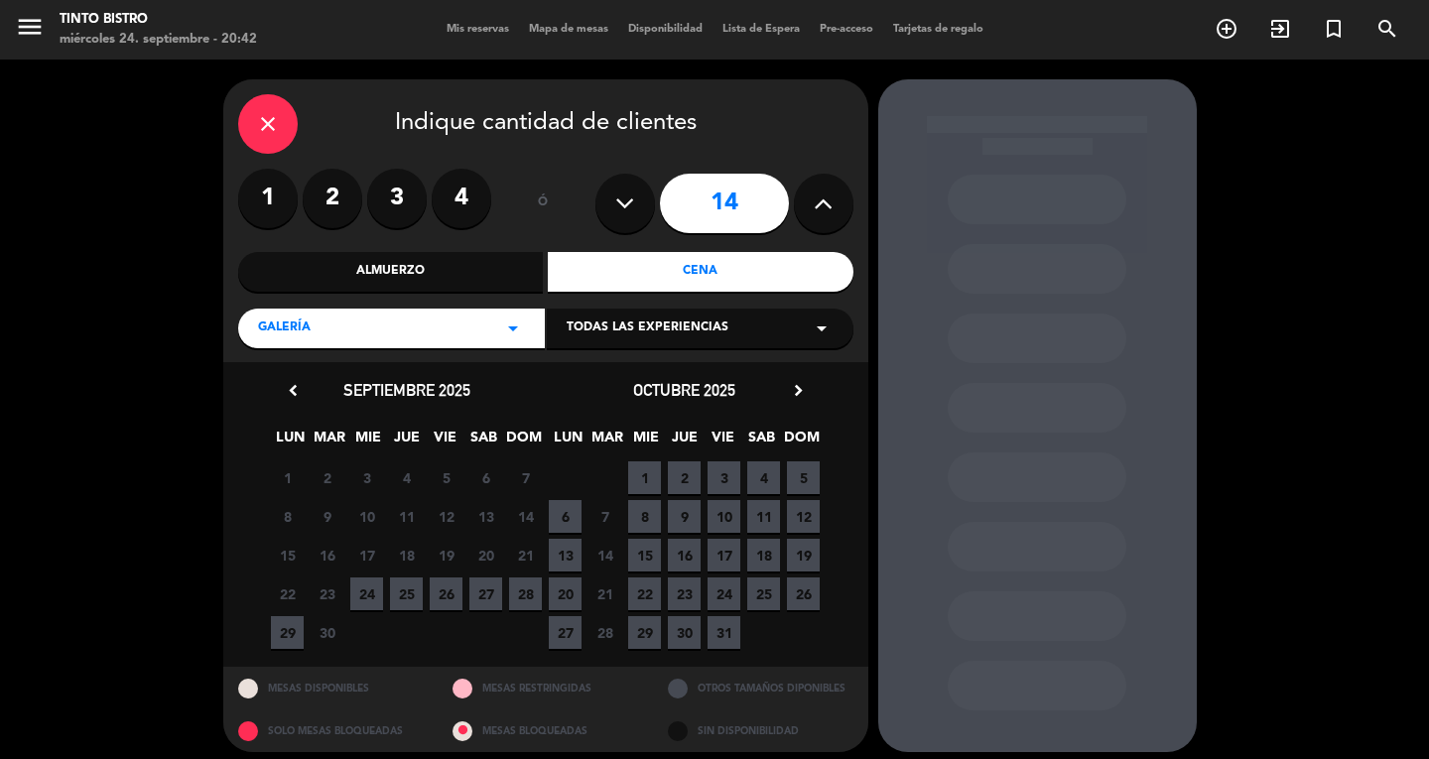
click at [481, 593] on span "27" at bounding box center [485, 594] width 33 height 33
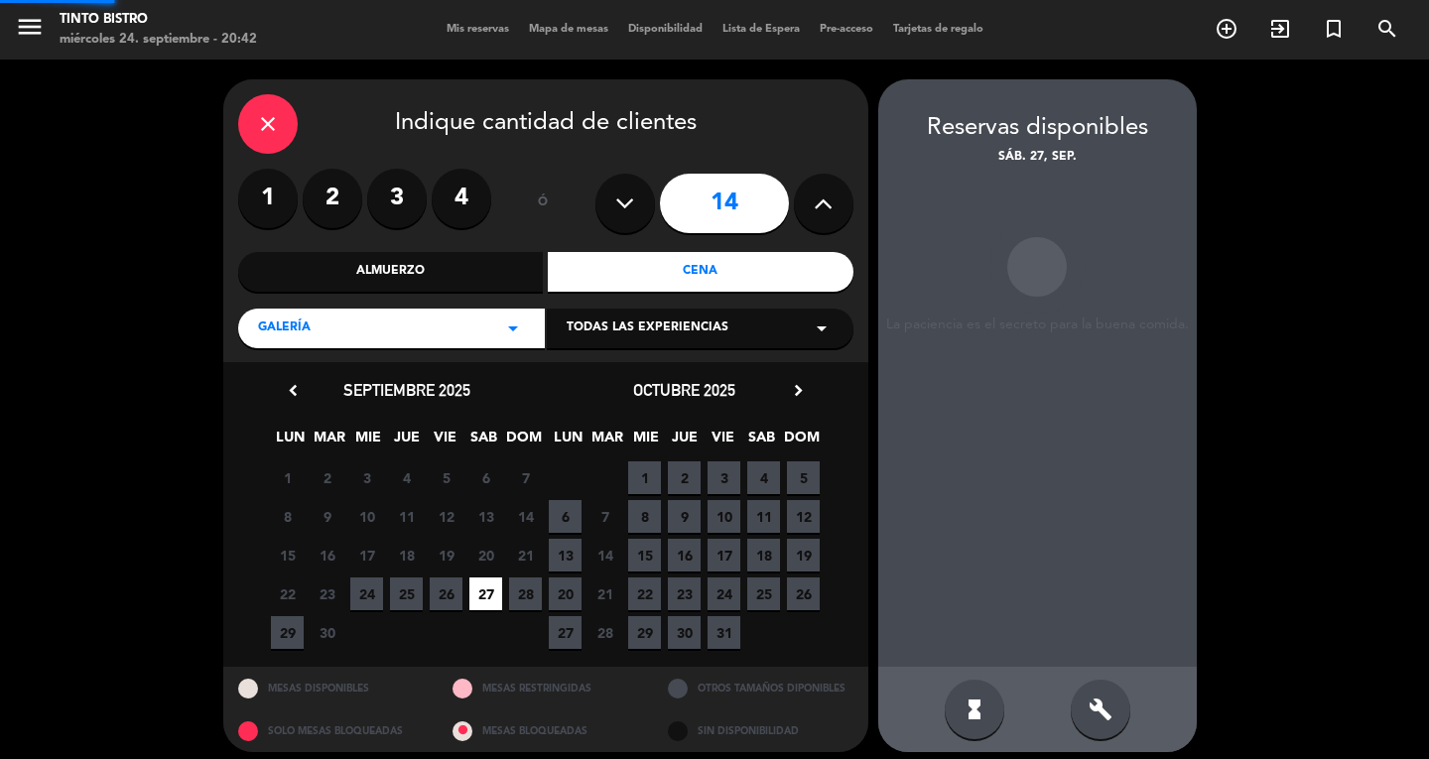
scroll to position [12, 0]
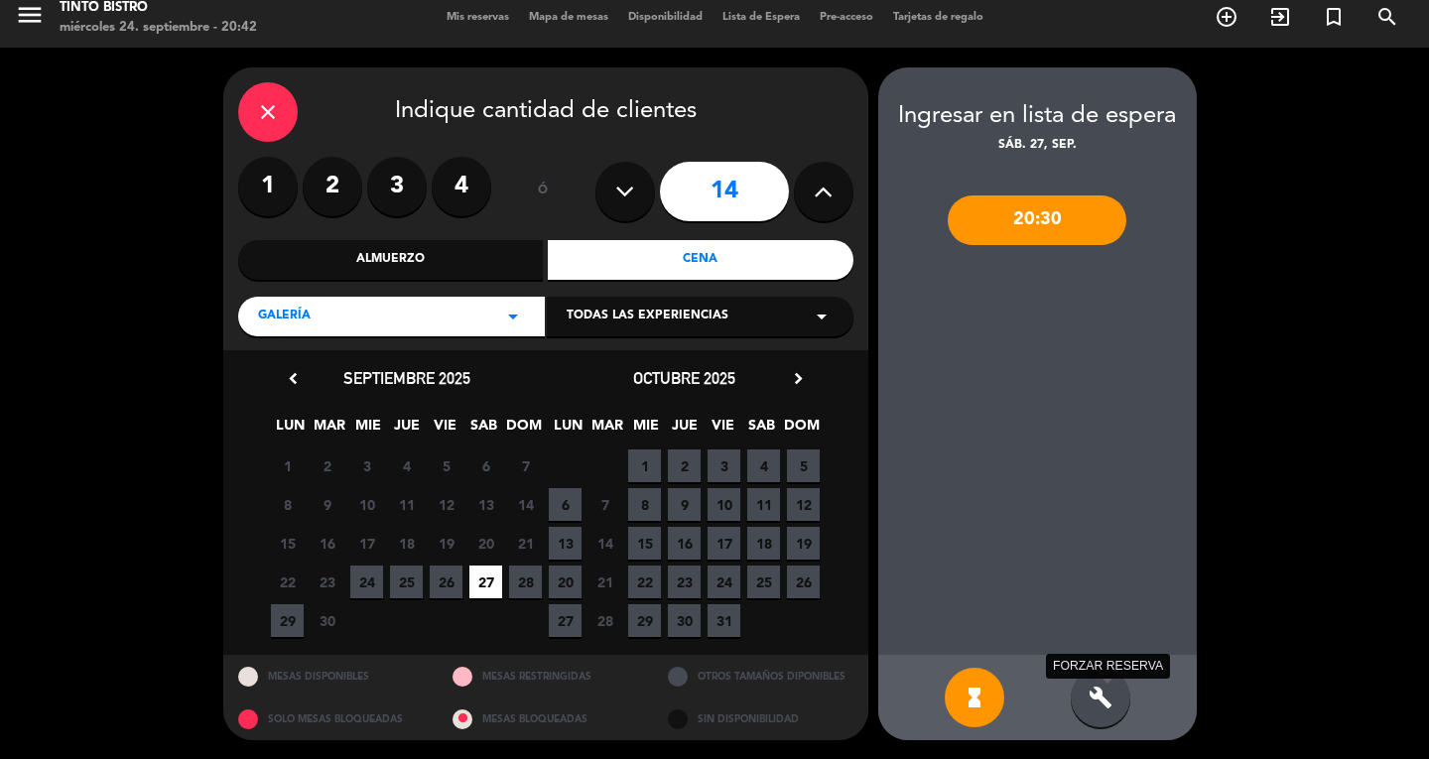
click at [1111, 699] on icon "build" at bounding box center [1101, 698] width 24 height 24
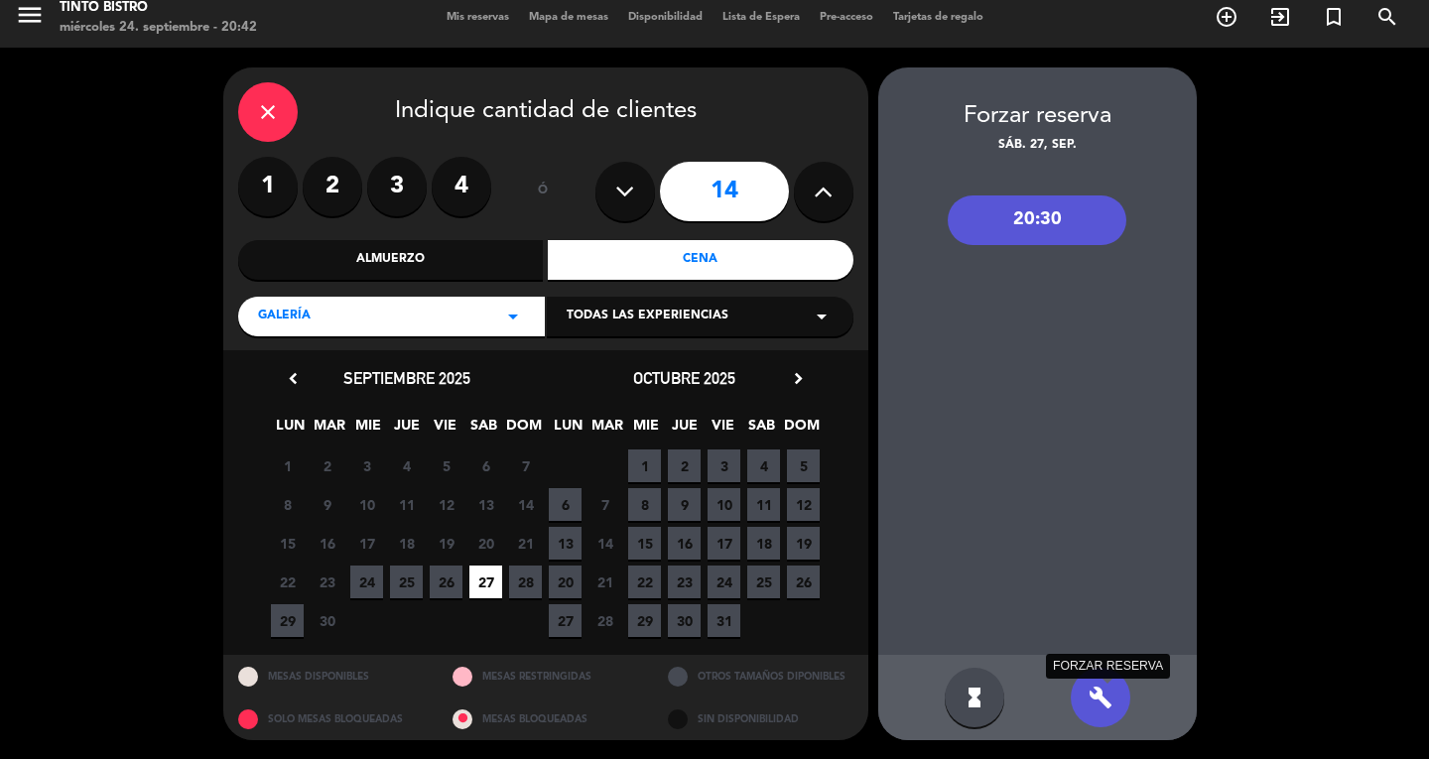
click at [1097, 695] on icon "build" at bounding box center [1101, 698] width 24 height 24
click at [1050, 214] on div "20:30" at bounding box center [1037, 220] width 179 height 50
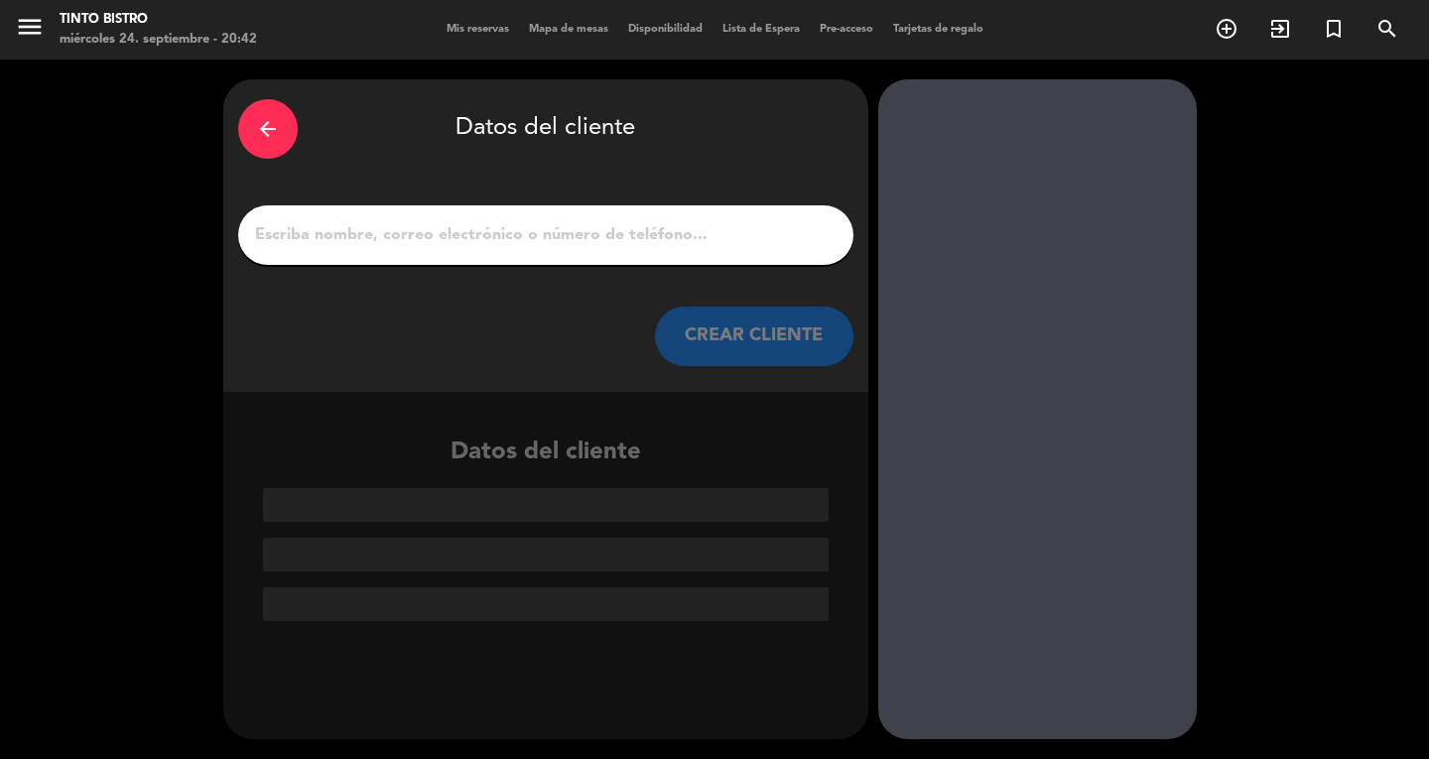
click at [537, 231] on input "1" at bounding box center [545, 235] width 585 height 28
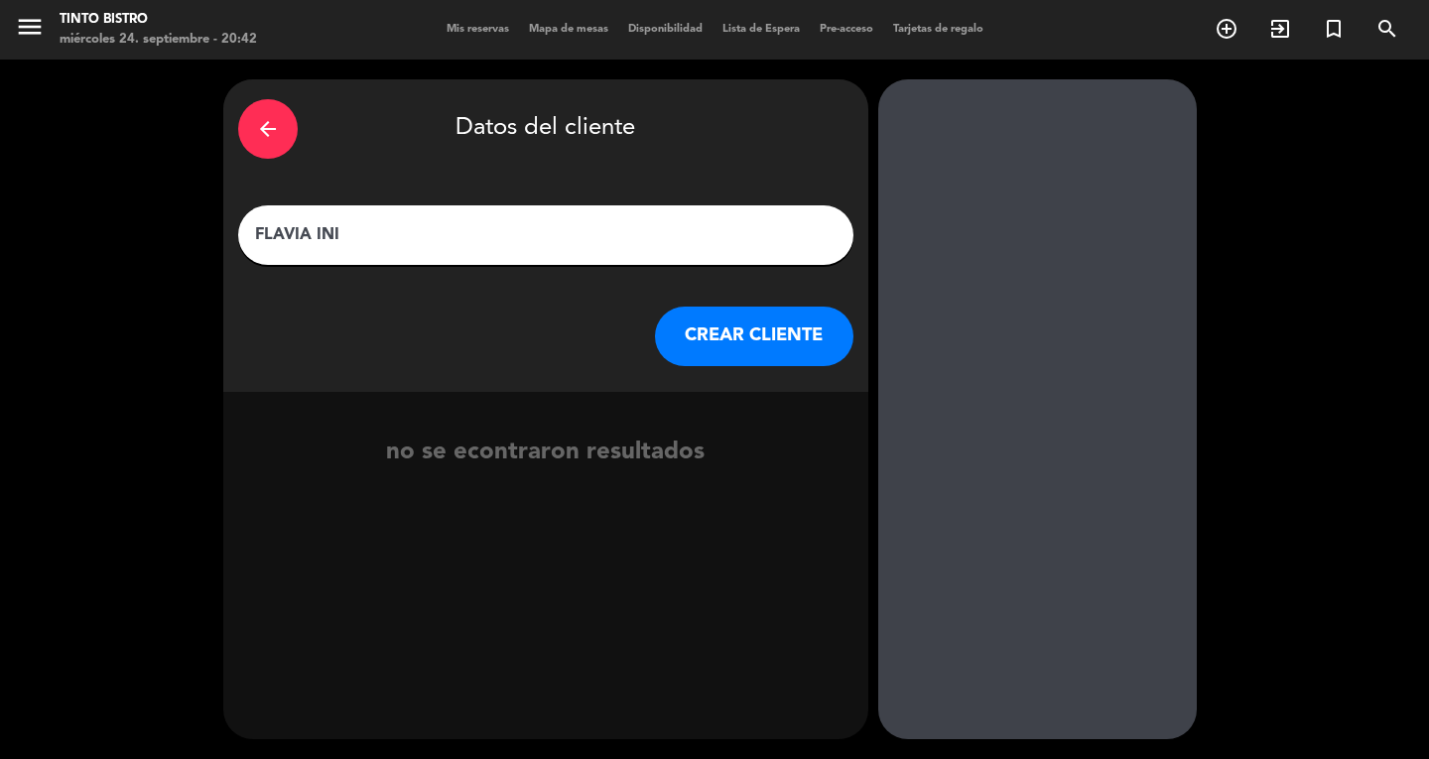
type input "FLAVIA INI"
click at [681, 324] on button "CREAR CLIENTE" at bounding box center [754, 337] width 198 height 60
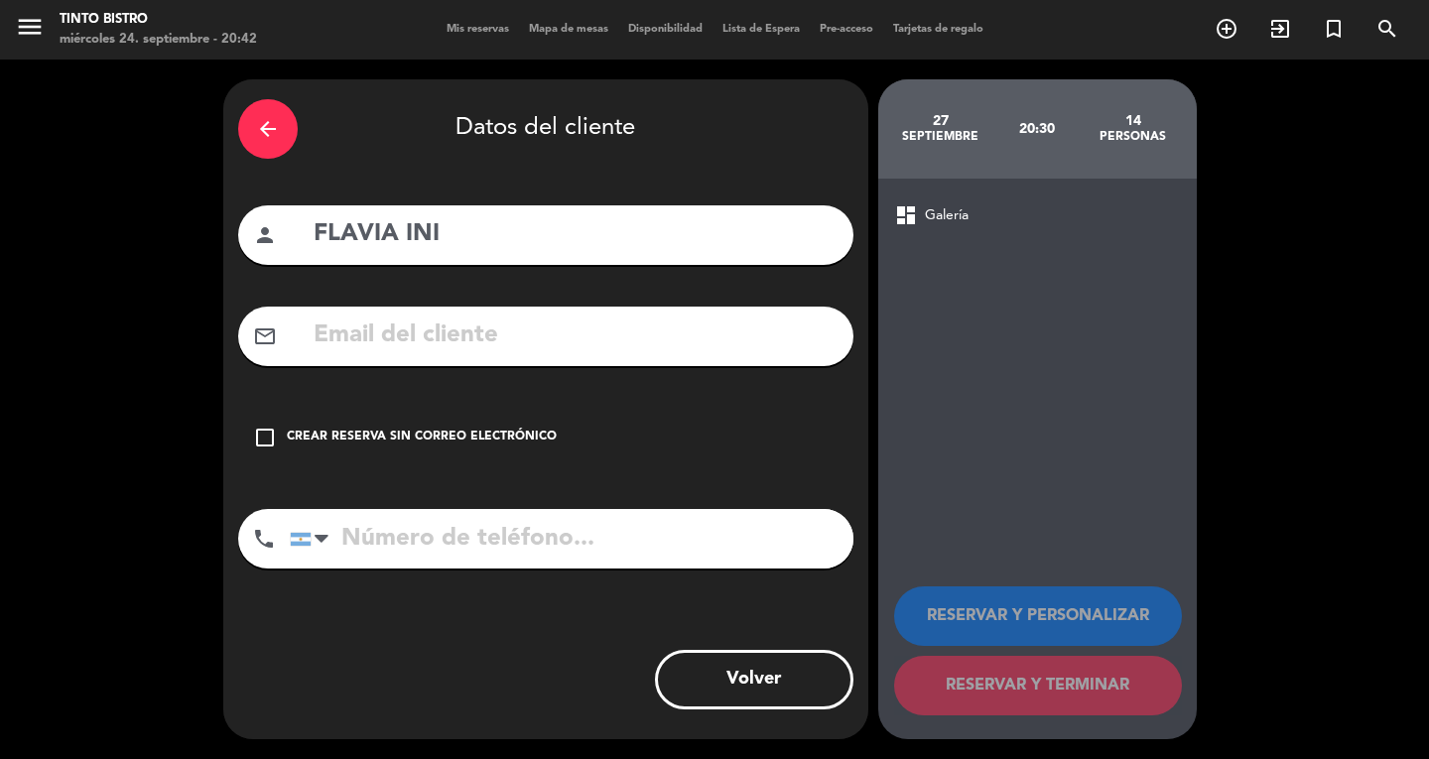
click at [260, 435] on icon "check_box_outline_blank" at bounding box center [265, 438] width 24 height 24
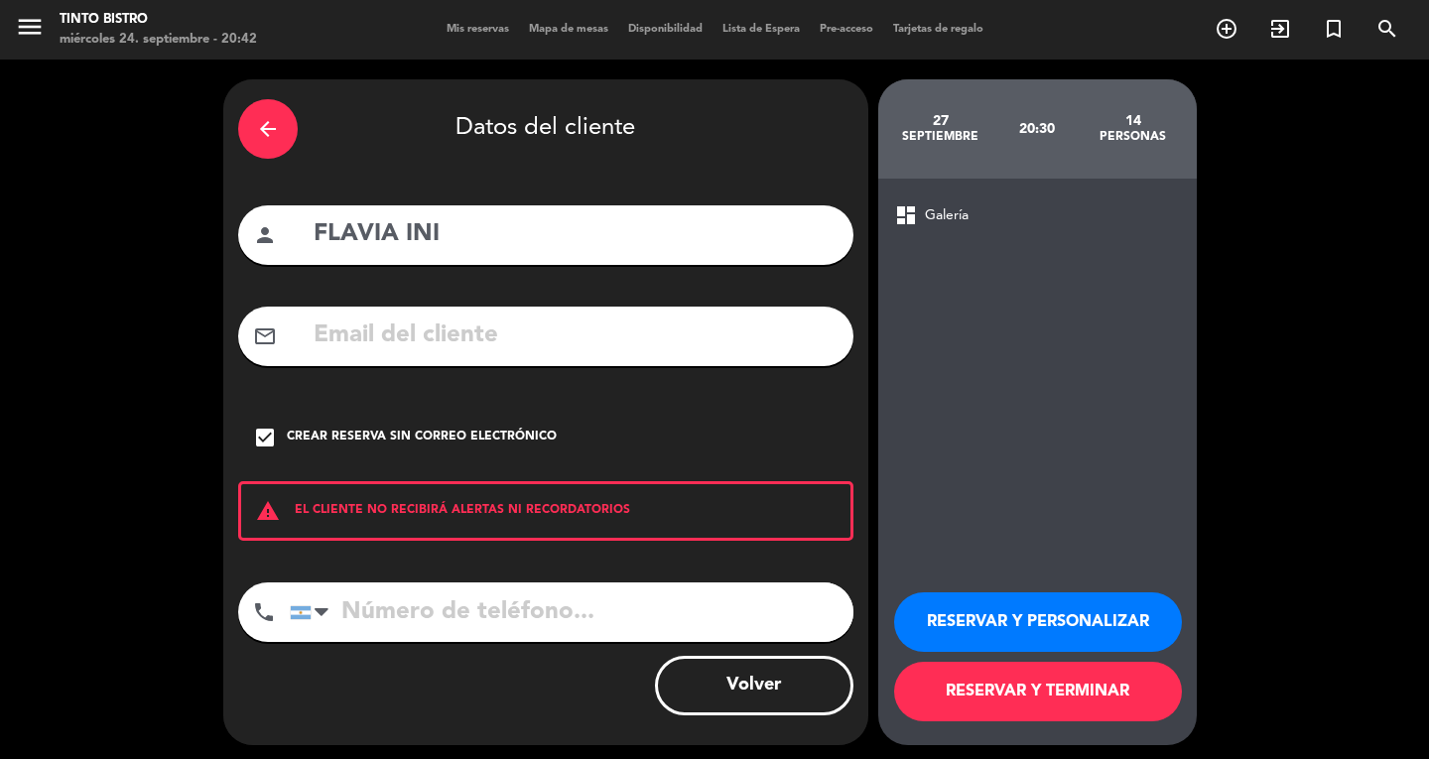
click at [987, 692] on button "RESERVAR Y TERMINAR" at bounding box center [1038, 692] width 288 height 60
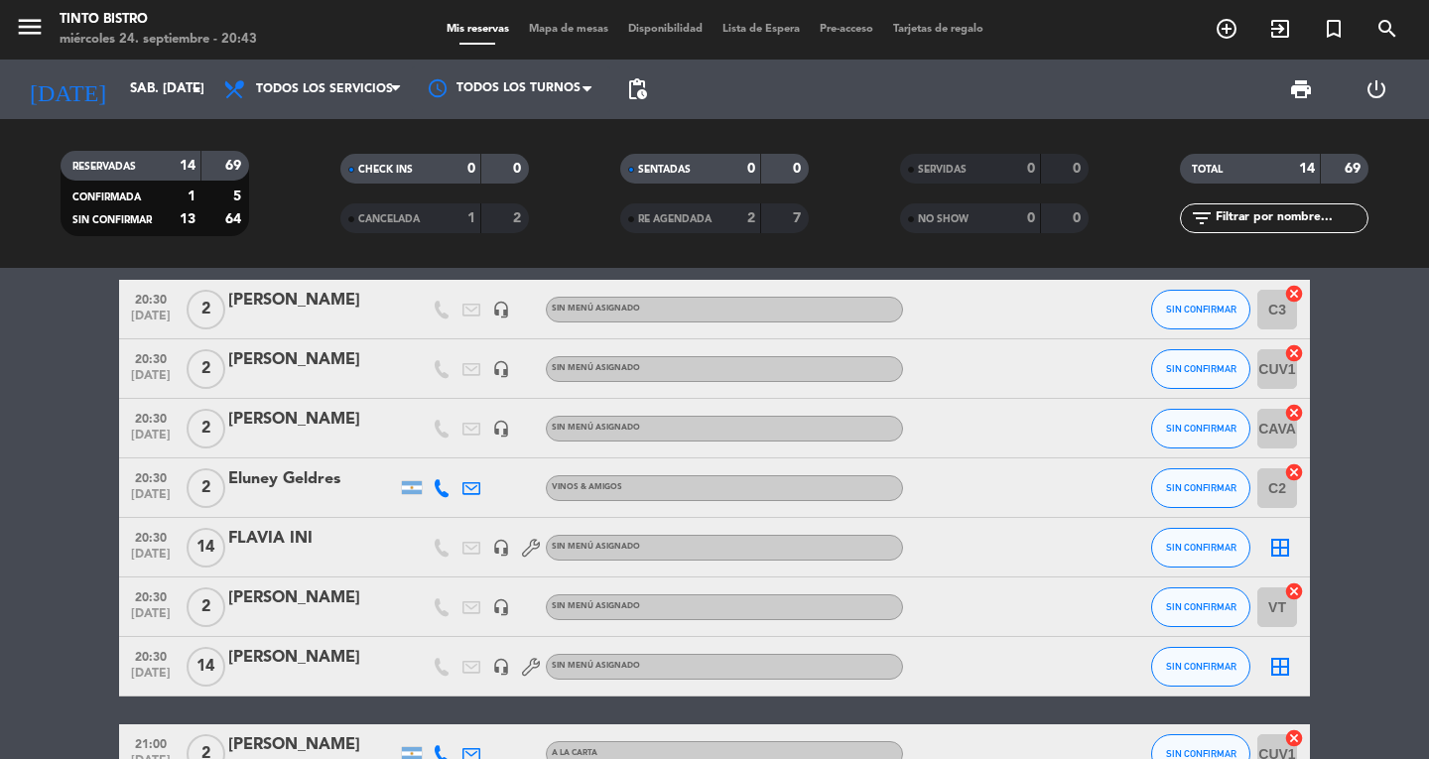
scroll to position [567, 0]
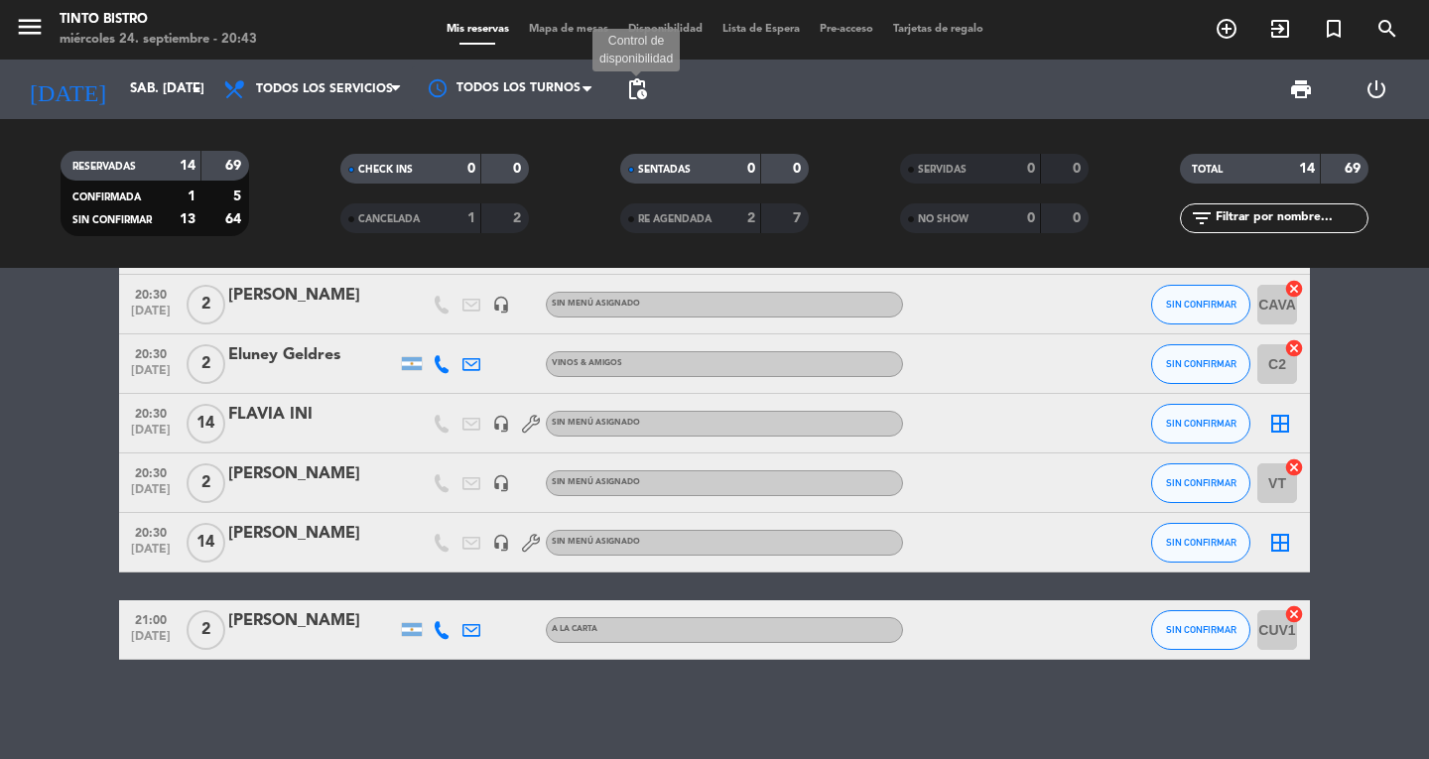
click at [635, 87] on span "pending_actions" at bounding box center [637, 89] width 24 height 24
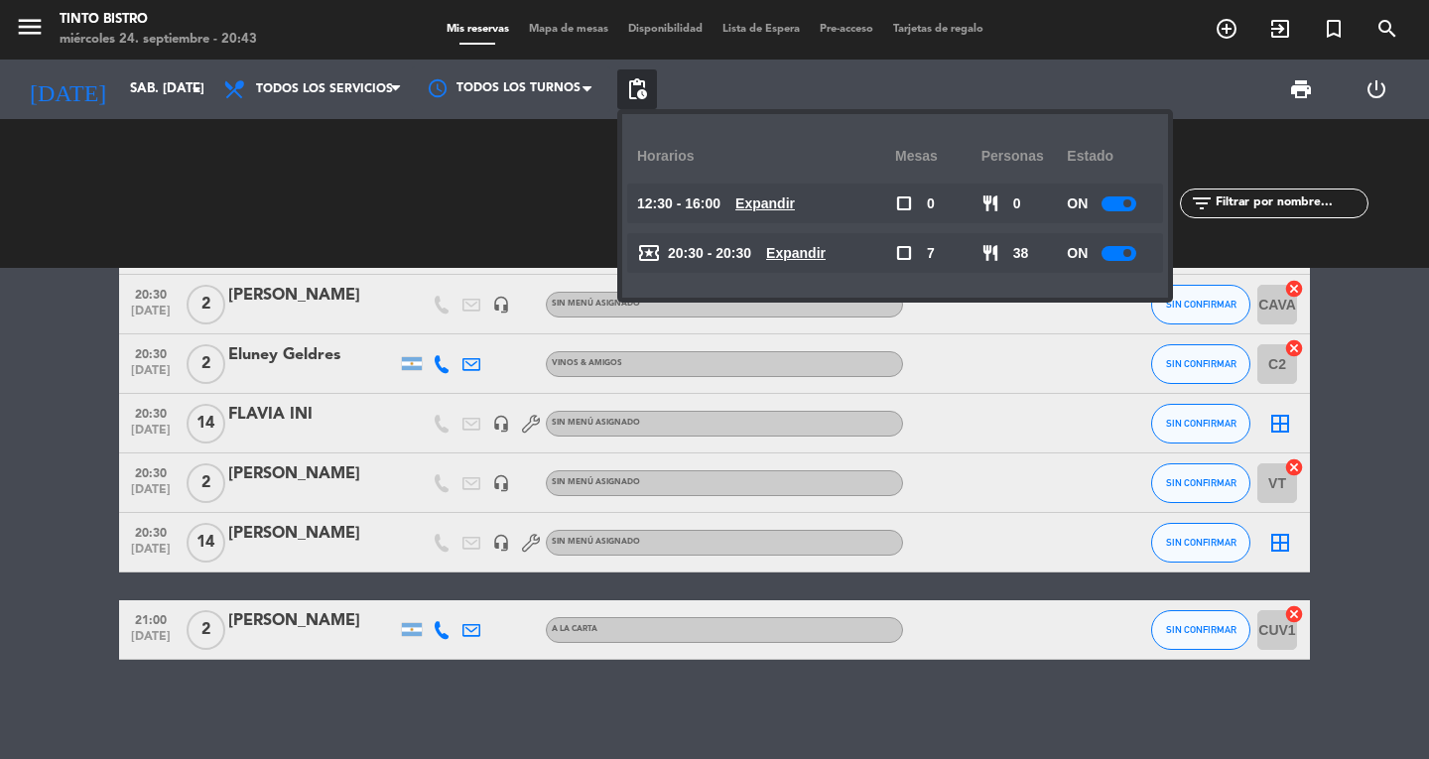
click at [1129, 257] on div at bounding box center [1119, 253] width 35 height 15
click at [446, 372] on icon at bounding box center [442, 364] width 18 height 18
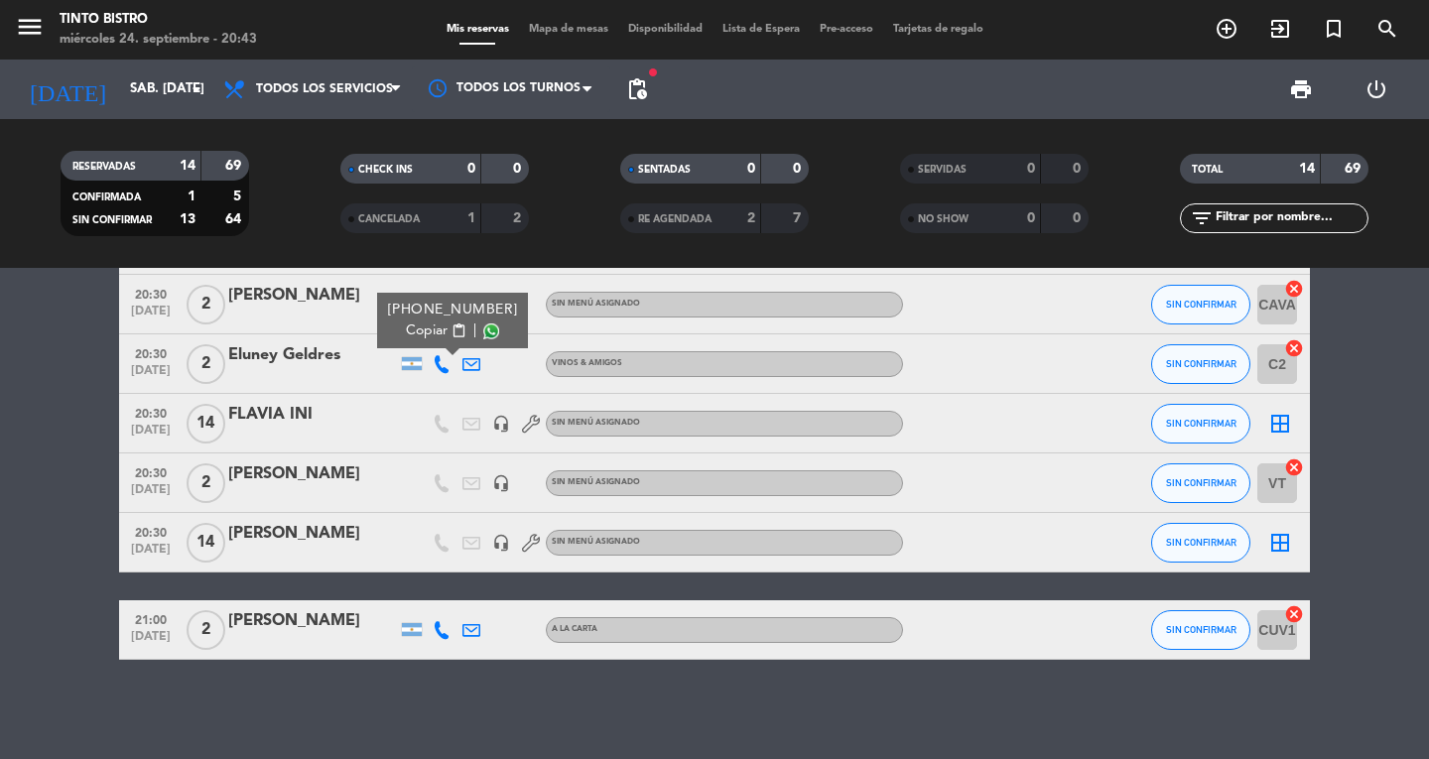
click at [483, 334] on span at bounding box center [491, 332] width 16 height 16
click at [430, 330] on span "Copiar" at bounding box center [427, 331] width 42 height 21
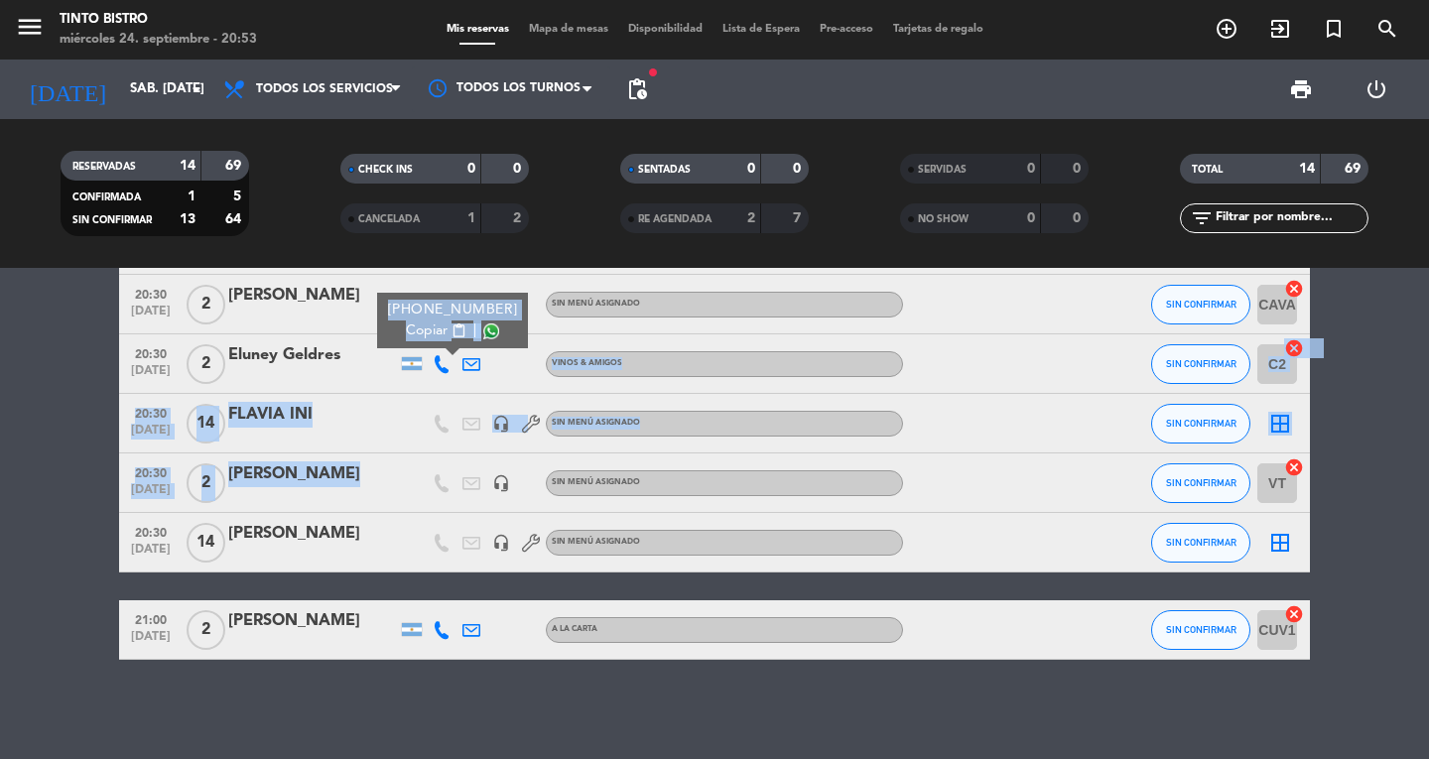
drag, startPoint x: 273, startPoint y: 485, endPoint x: 592, endPoint y: 260, distance: 391.0
click at [569, 277] on div "20:00 [DATE] 2 [PERSON_NAME] headset_mic Sin menú asignado SIN CONFIRMAR 5 canc…" at bounding box center [714, 201] width 1191 height 917
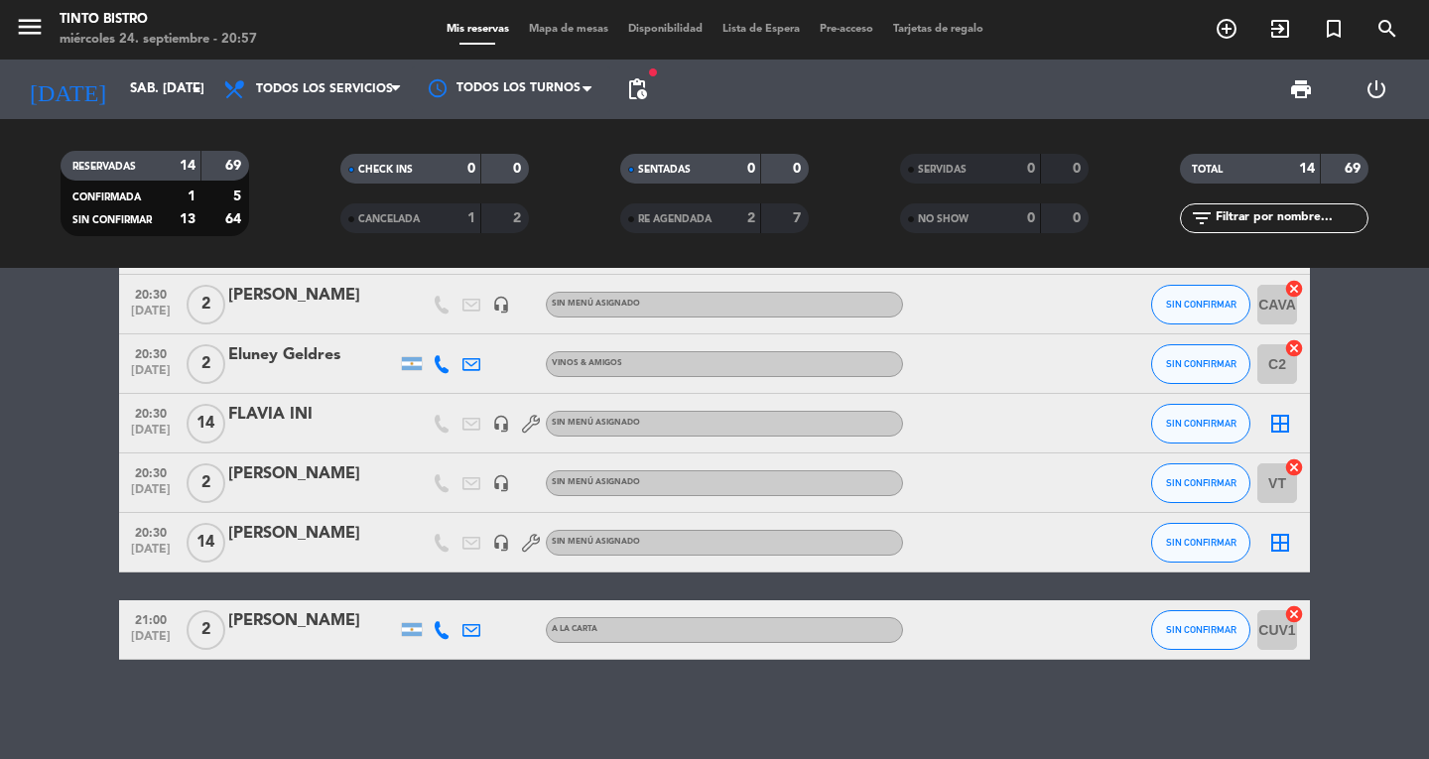
click at [0, 512] on bookings-row "20:00 [DATE] 2 [PERSON_NAME] headset_mic Sin menú asignado SIN CONFIRMAR 5 canc…" at bounding box center [714, 201] width 1429 height 917
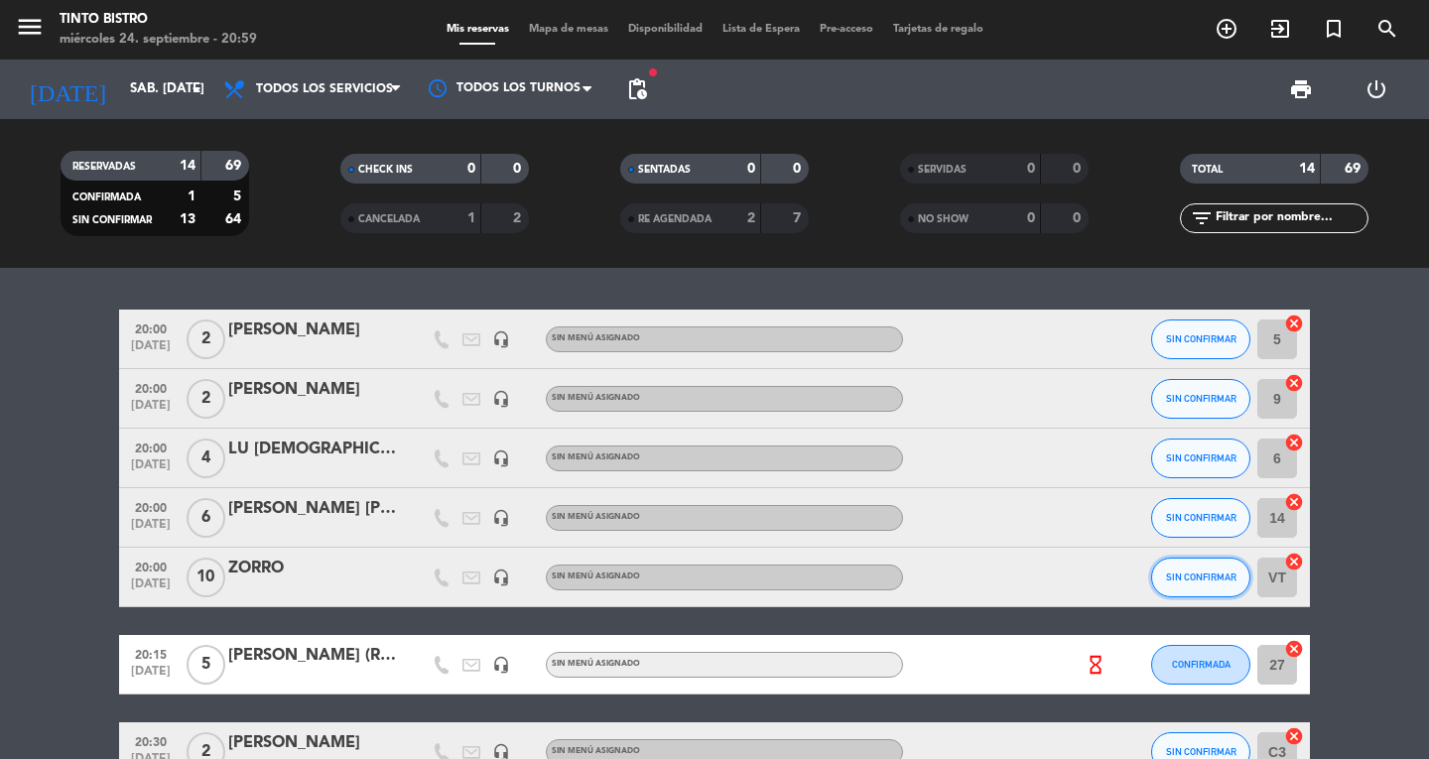
click at [1204, 584] on button "SIN CONFIRMAR" at bounding box center [1200, 578] width 99 height 40
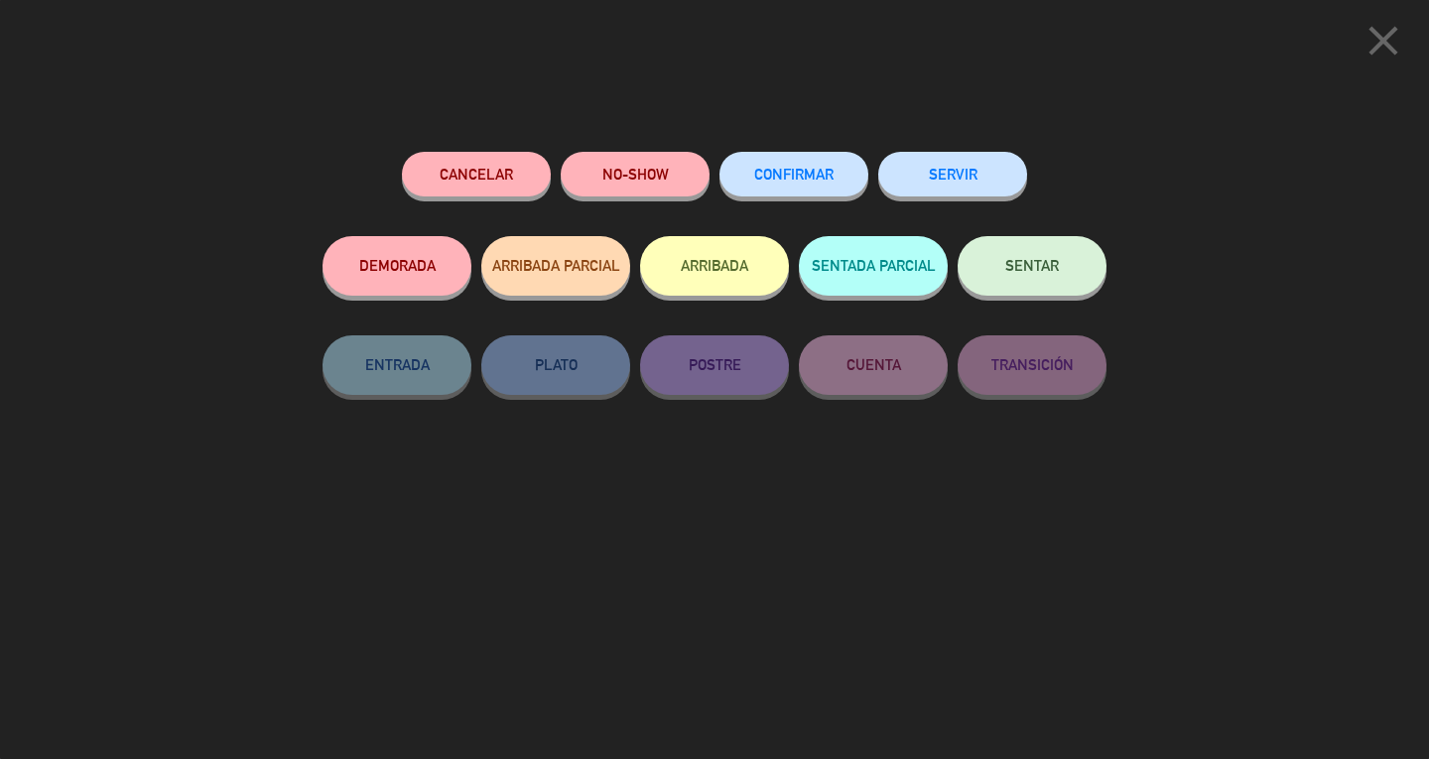
click at [778, 156] on button "CONFIRMAR" at bounding box center [793, 174] width 149 height 45
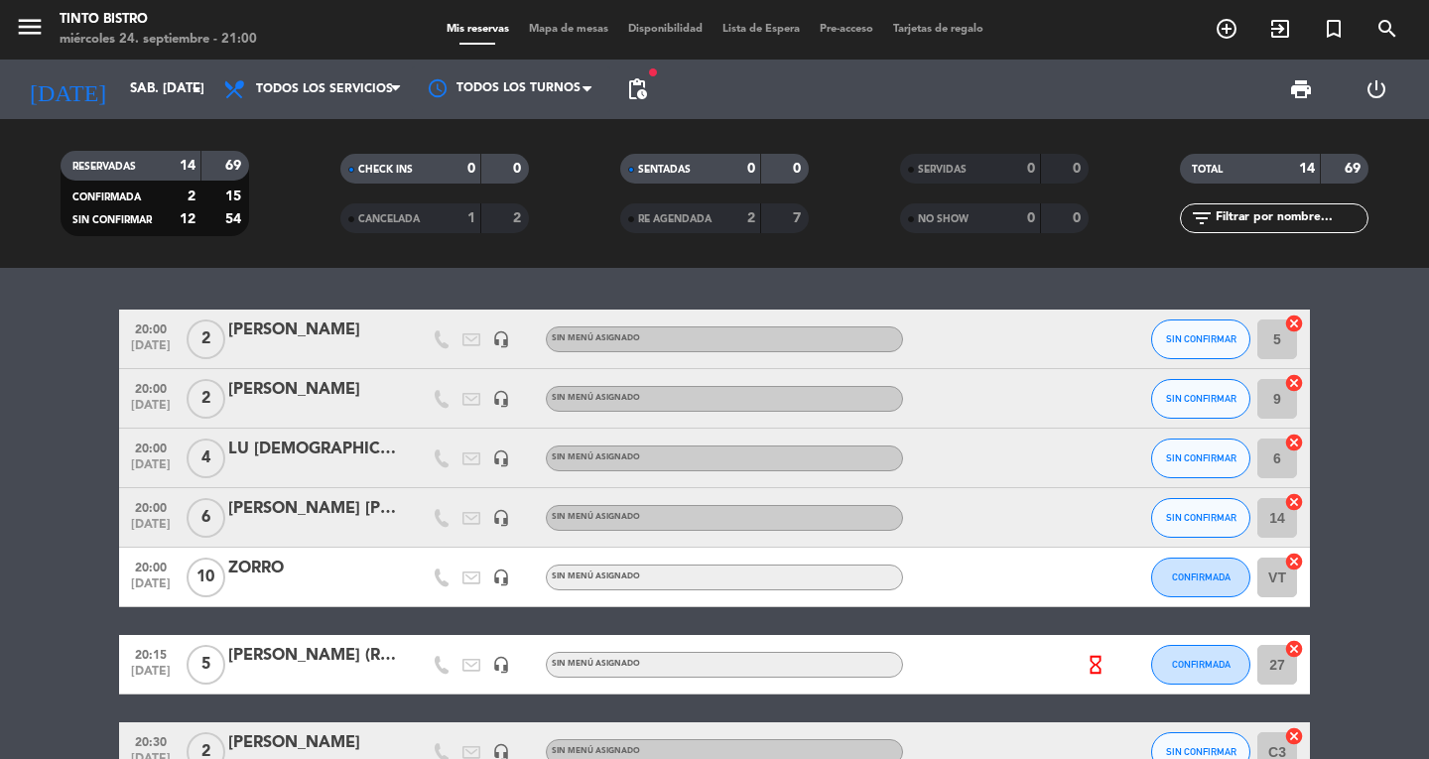
click at [292, 336] on div "[PERSON_NAME]" at bounding box center [312, 331] width 169 height 26
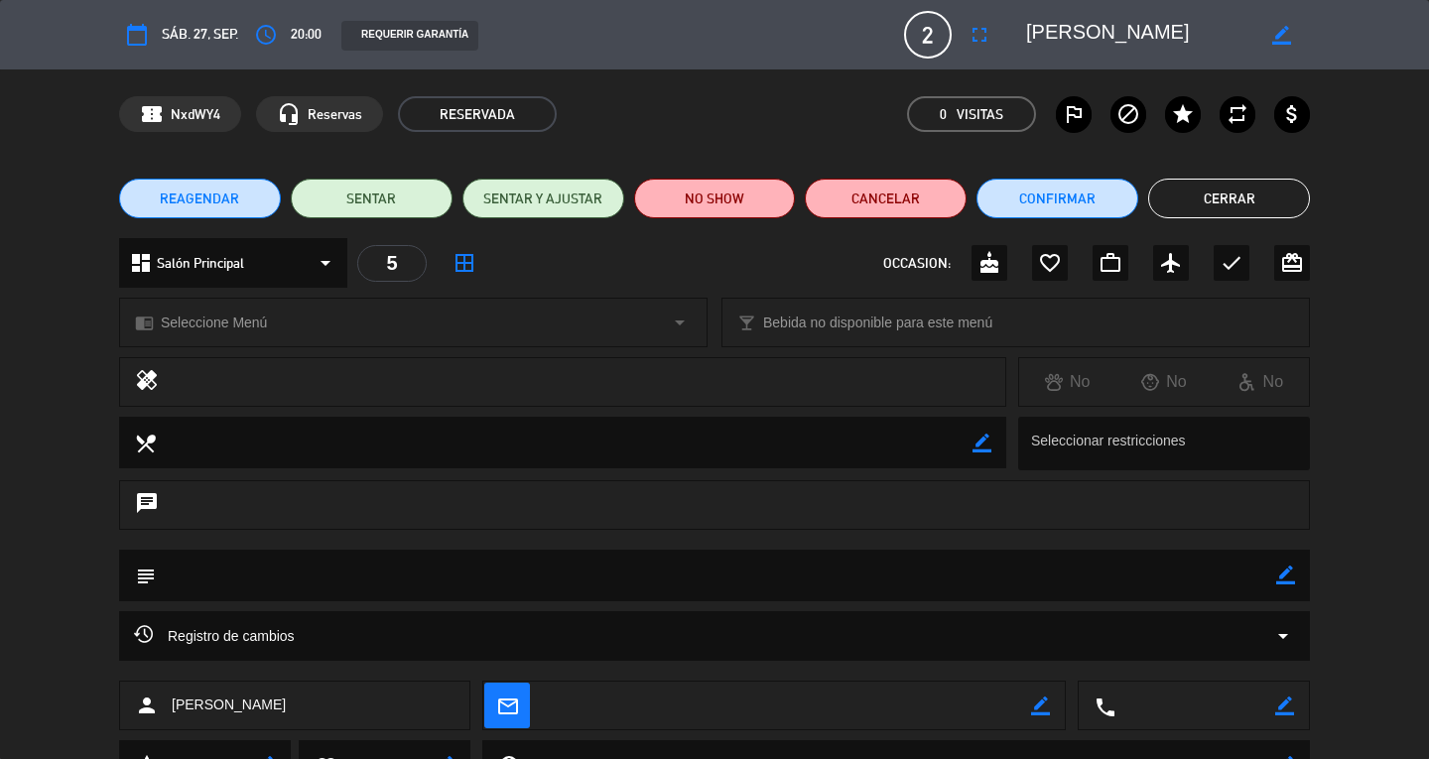
click at [1276, 210] on button "Cerrar" at bounding box center [1229, 199] width 162 height 40
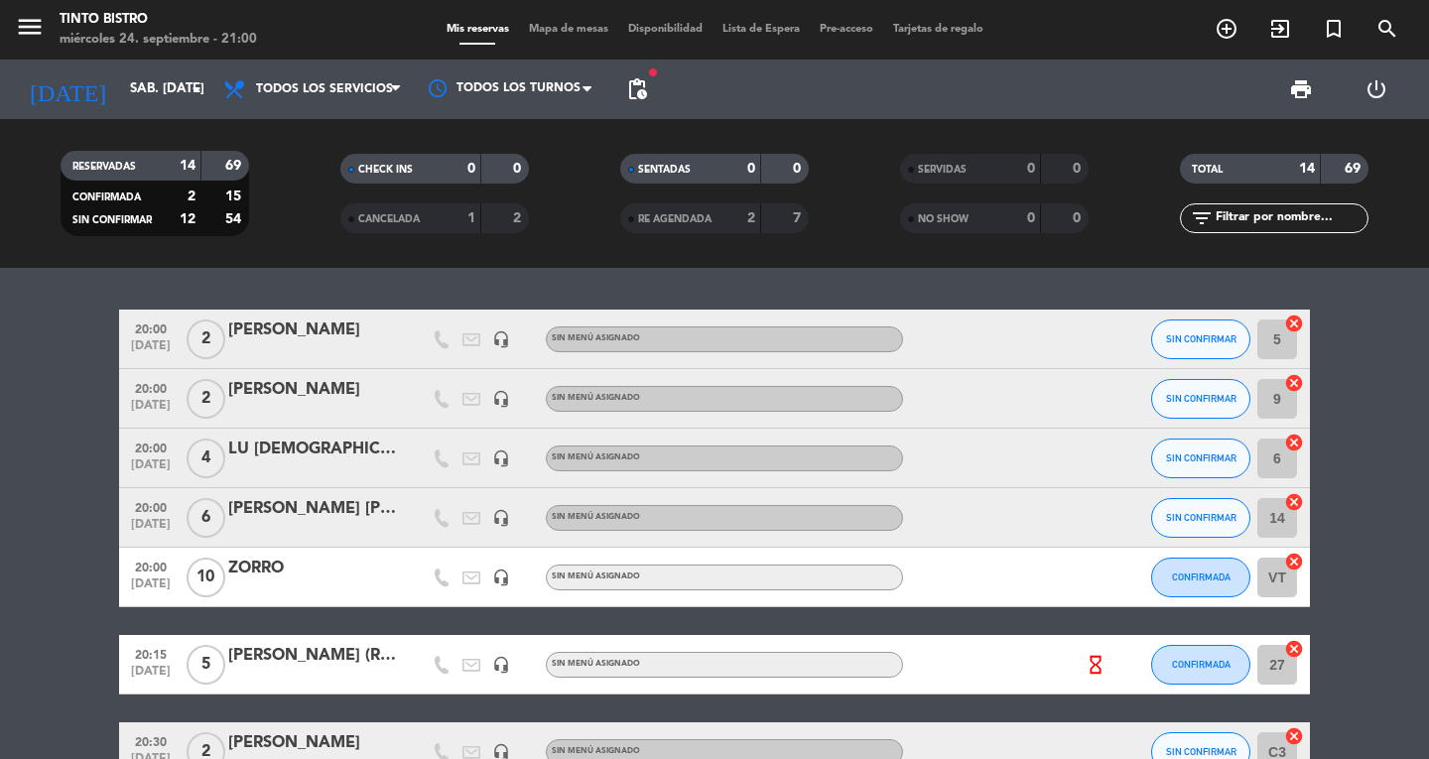
click at [1428, 342] on bookings-row "20:00 [DATE] 2 [PERSON_NAME] headset_mic Sin menú asignado SIN CONFIRMAR 5 canc…" at bounding box center [714, 768] width 1429 height 917
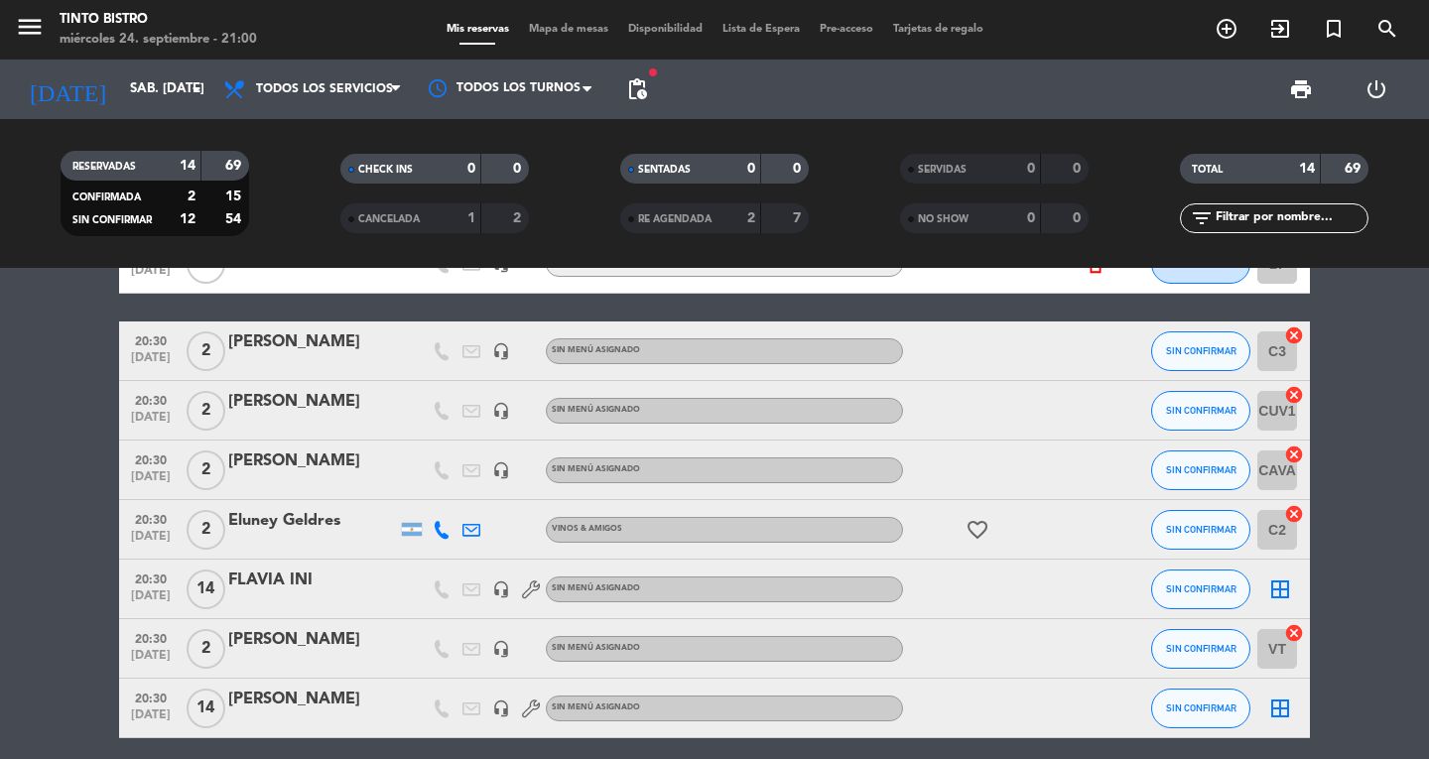
scroll to position [469, 0]
